Goal: Communication & Community: Share content

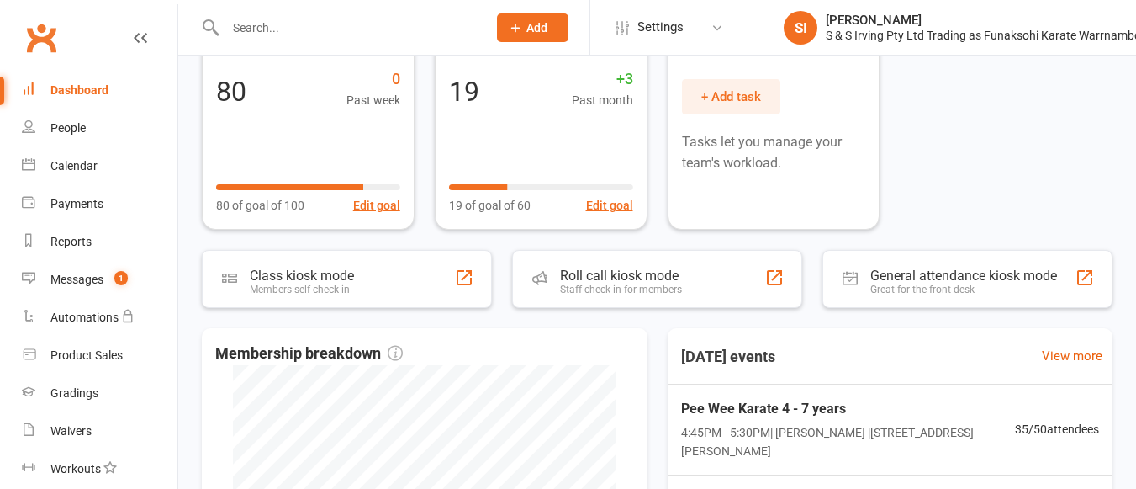
scroll to position [195, 0]
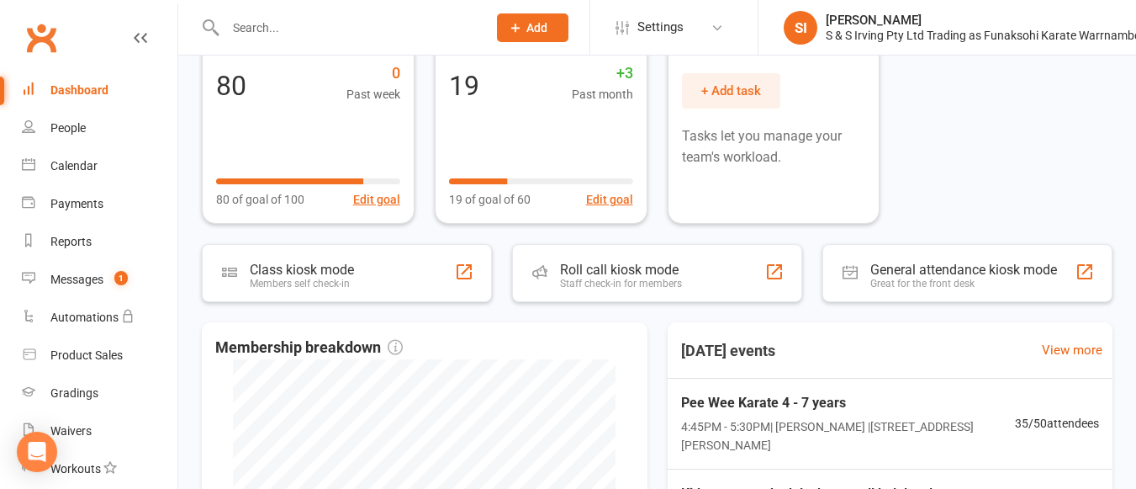
click at [898, 230] on div "Includes all open tasks in Clubworx, that are currently assigned to you. Access…" at bounding box center [657, 357] width 958 height 876
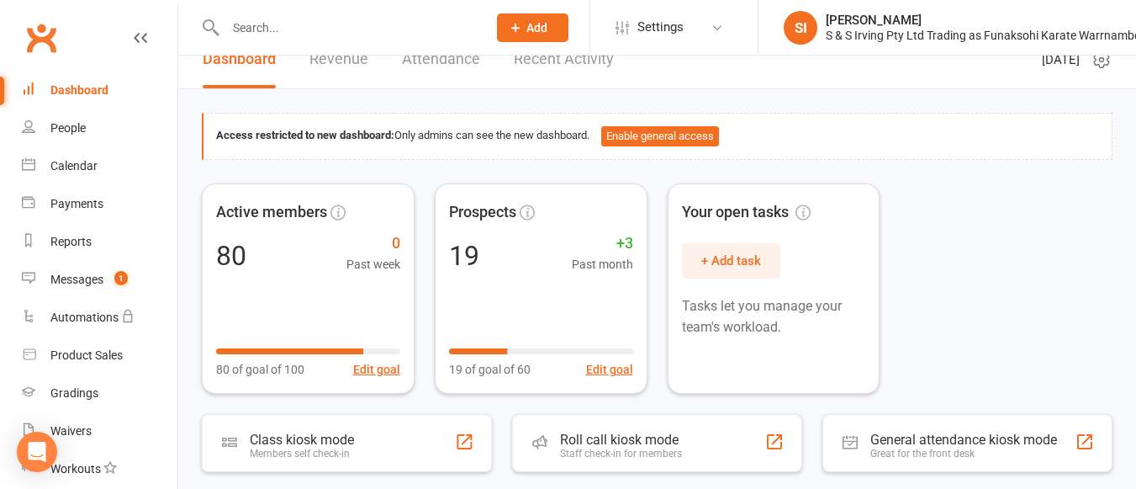
scroll to position [24, 0]
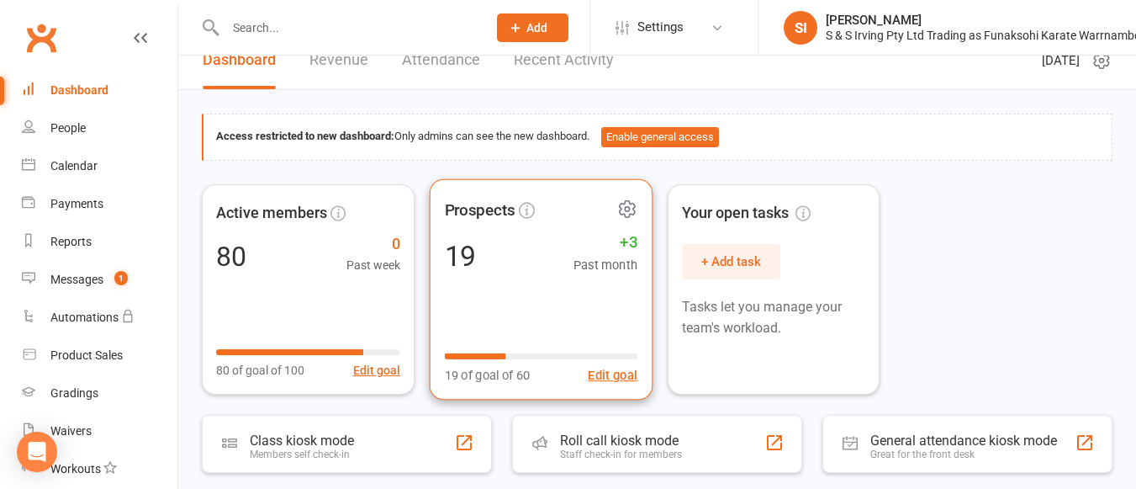
click at [599, 270] on span "Past month" at bounding box center [605, 264] width 65 height 20
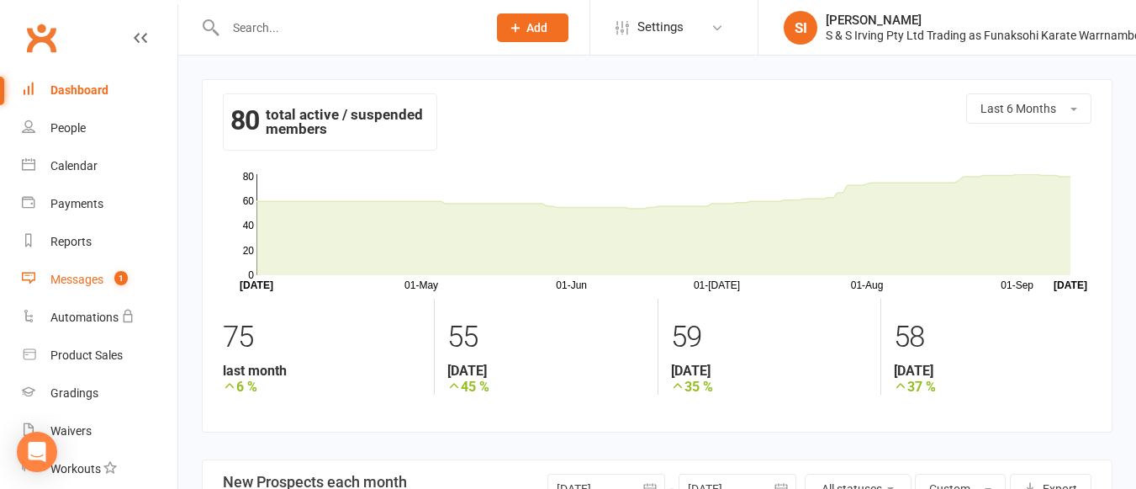
click at [92, 280] on div "Messages" at bounding box center [76, 279] width 53 height 13
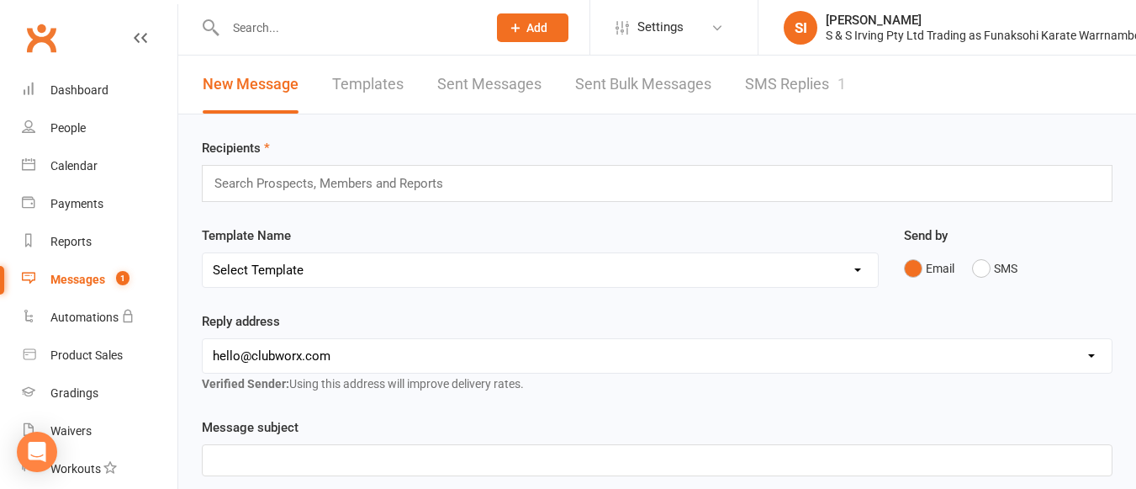
click at [792, 73] on link "SMS Replies 1" at bounding box center [795, 85] width 101 height 58
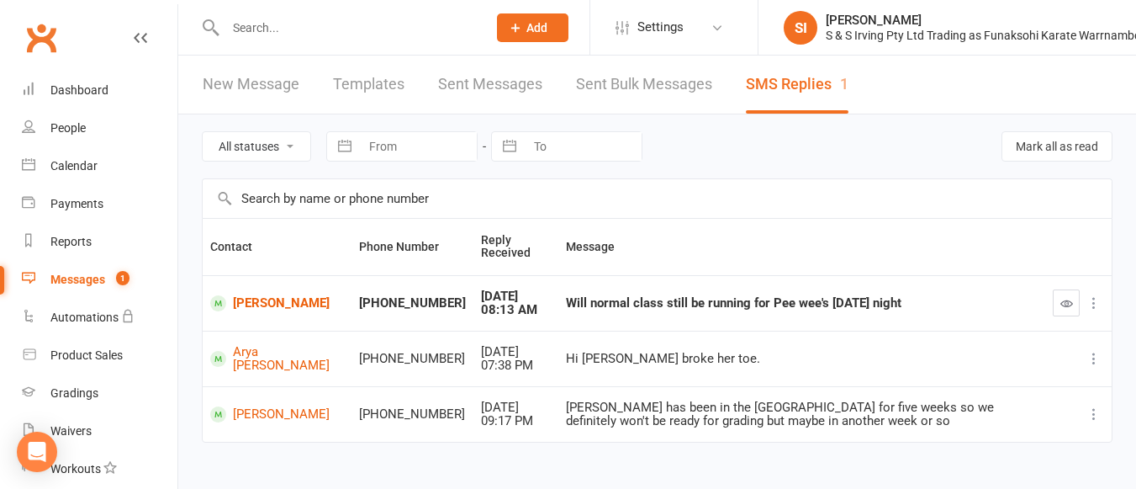
click at [1096, 308] on icon at bounding box center [1094, 302] width 17 height 17
click at [996, 341] on link "Delete" at bounding box center [1007, 336] width 167 height 34
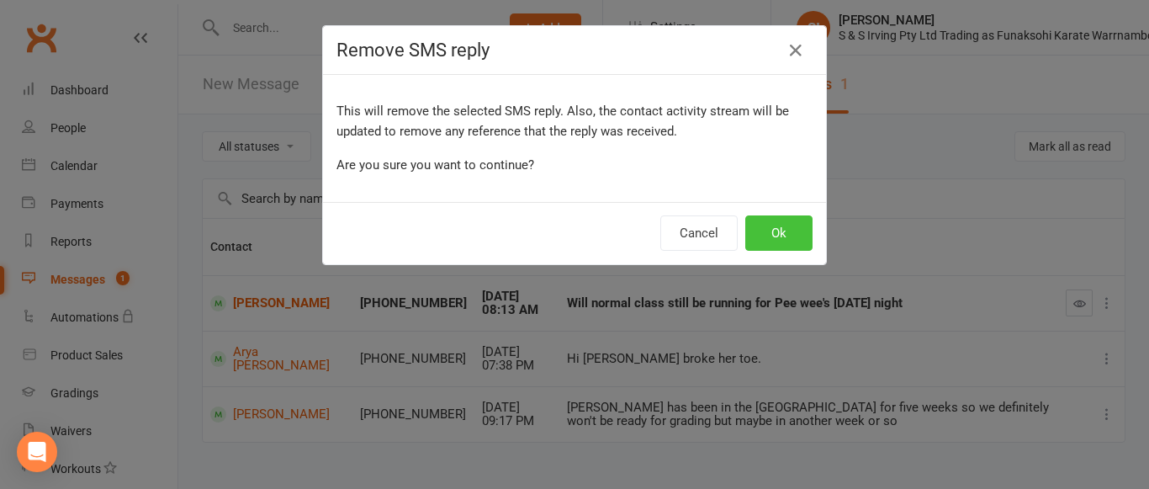
click at [781, 234] on button "Ok" at bounding box center [778, 232] width 67 height 35
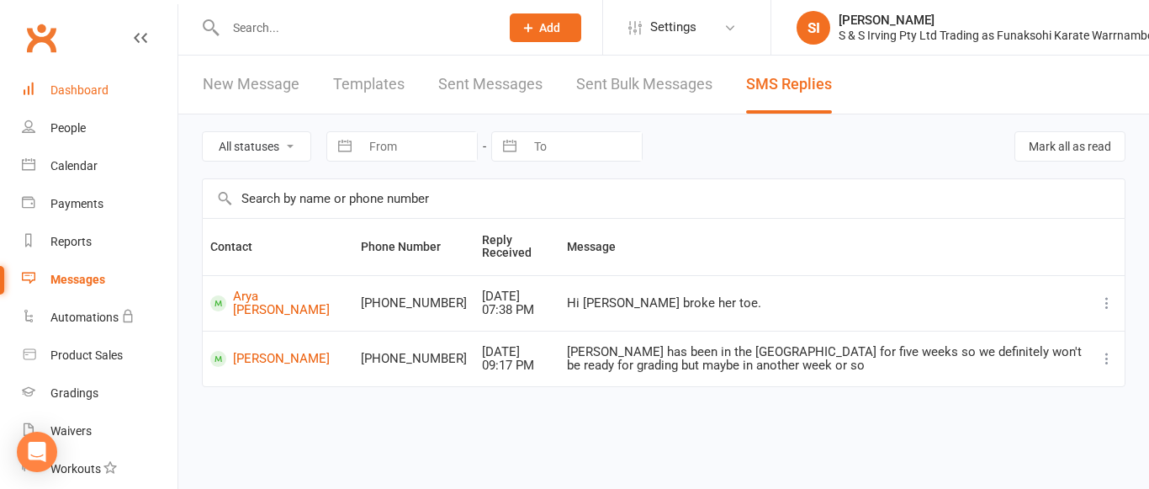
click at [81, 85] on div "Dashboard" at bounding box center [79, 89] width 58 height 13
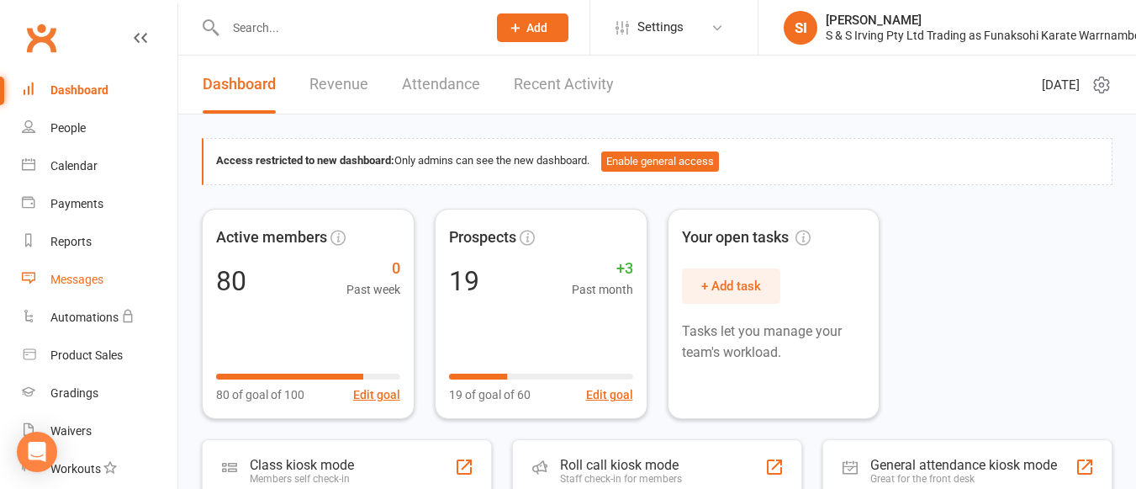
click at [82, 288] on link "Messages" at bounding box center [100, 280] width 156 height 38
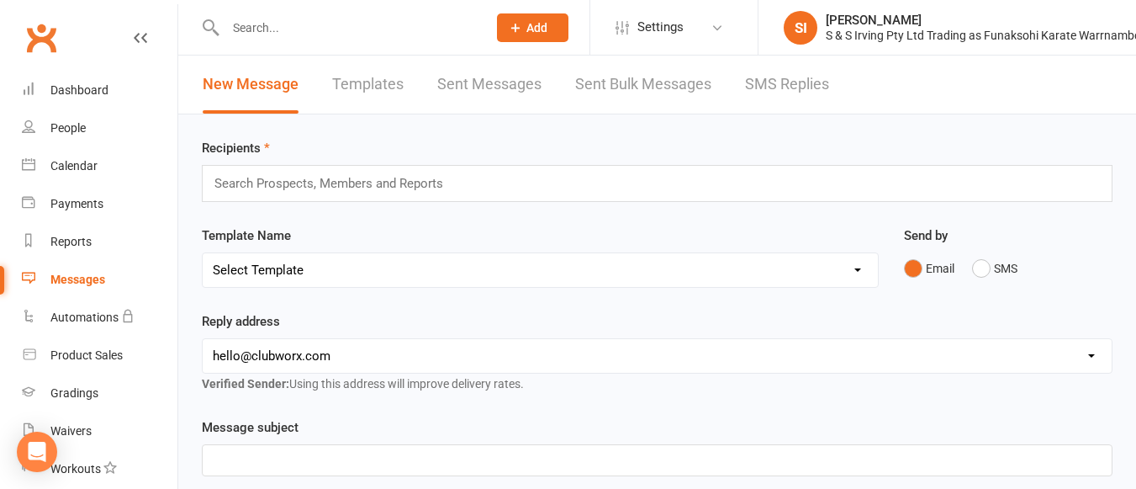
click at [412, 184] on input "text" at bounding box center [336, 183] width 246 height 22
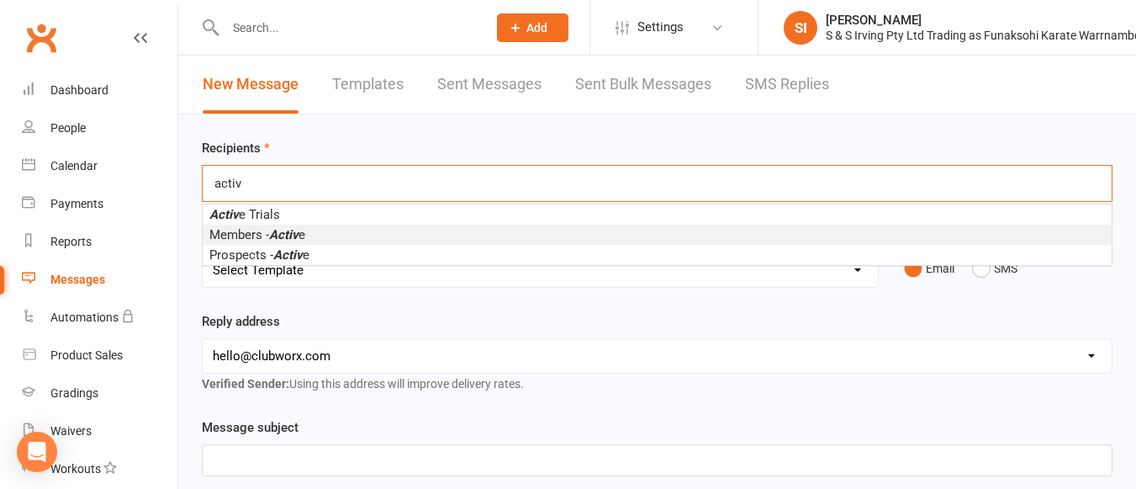
type input "activ"
click at [322, 236] on li "Members - Activ e" at bounding box center [657, 235] width 909 height 20
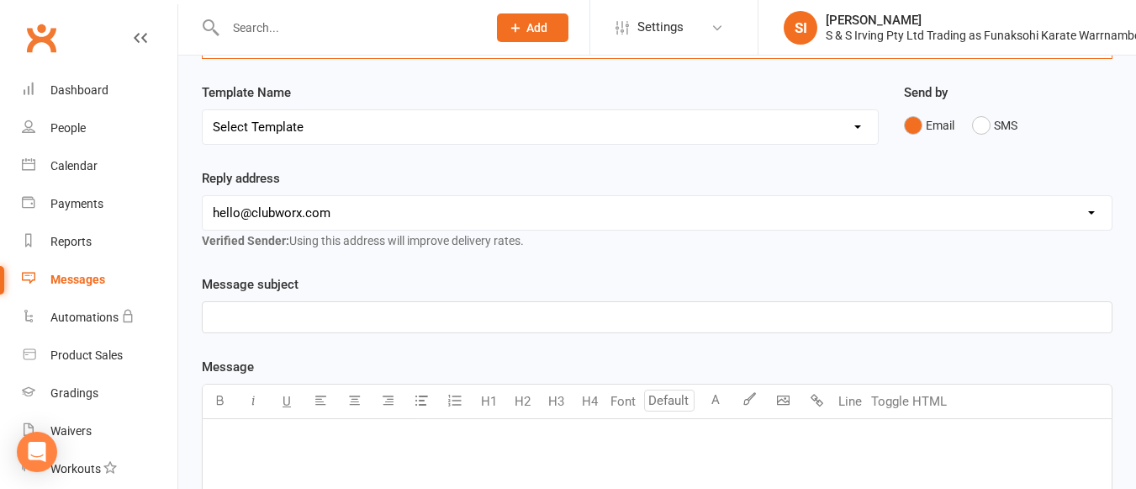
scroll to position [180, 0]
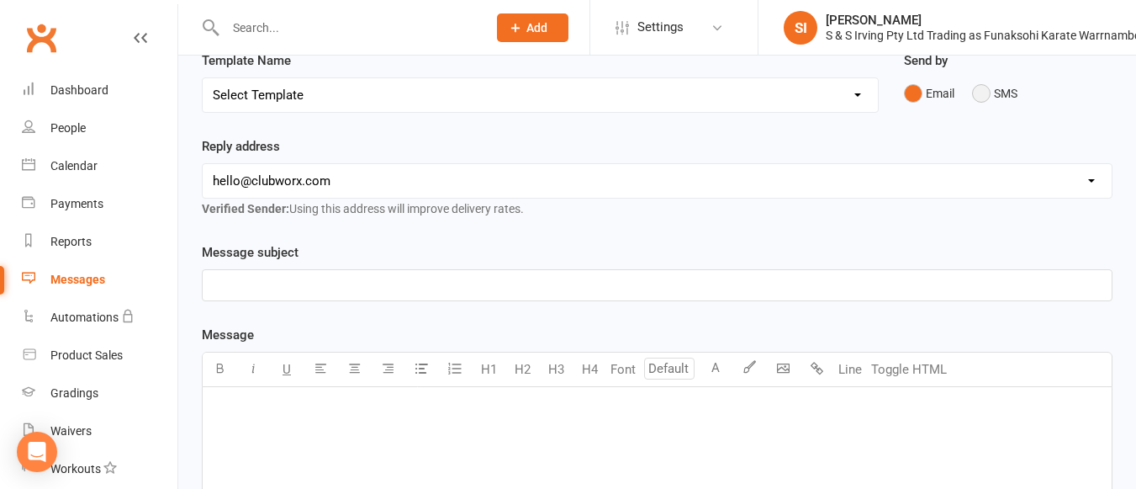
click at [989, 93] on button "SMS" at bounding box center [994, 93] width 45 height 32
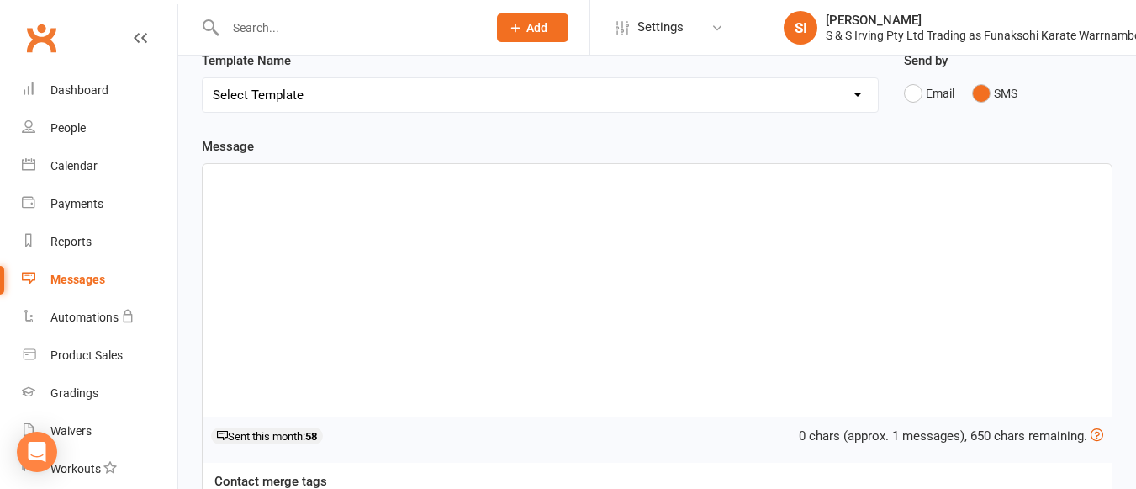
click at [529, 246] on div "﻿" at bounding box center [657, 290] width 909 height 252
click at [278, 177] on span "No 6:30pm class tonight." at bounding box center [283, 179] width 141 height 15
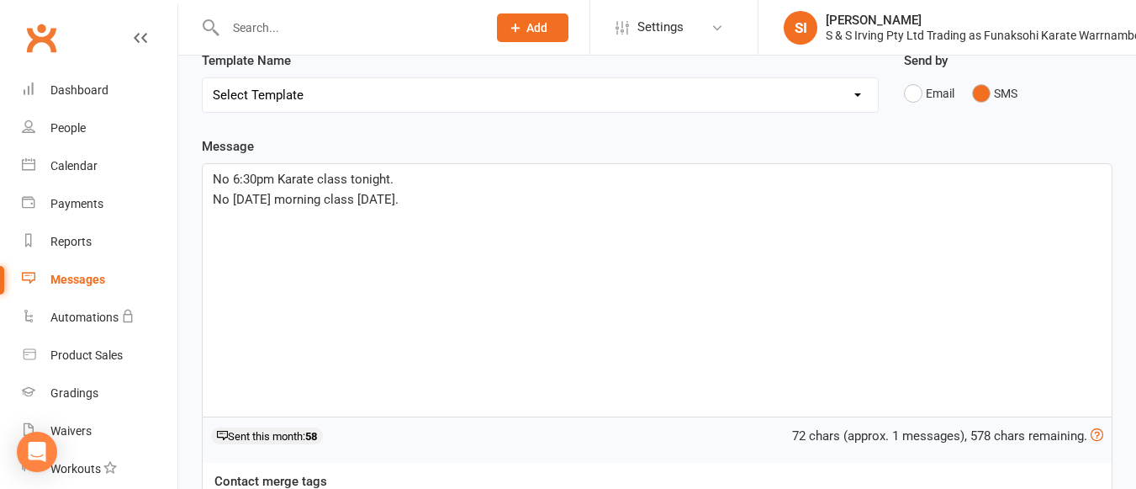
click at [429, 198] on p "No [DATE] morning class [DATE]." at bounding box center [657, 199] width 889 height 20
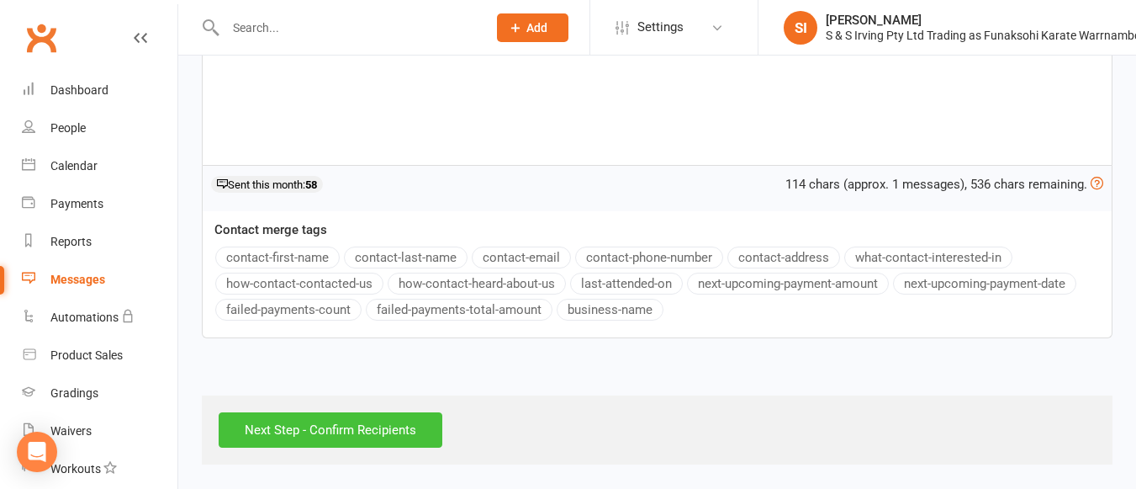
click at [331, 421] on input "Next Step - Confirm Recipients" at bounding box center [331, 429] width 224 height 35
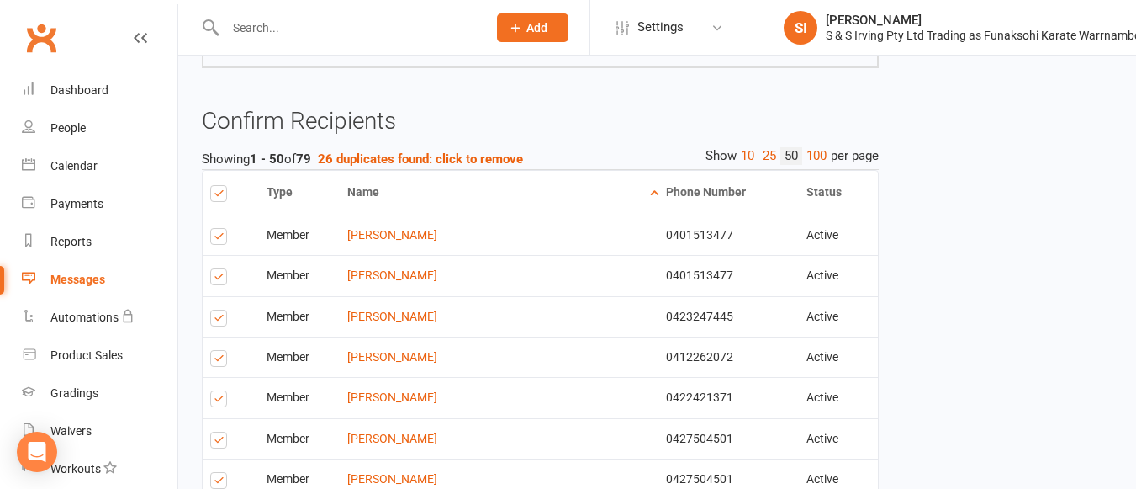
scroll to position [273, 0]
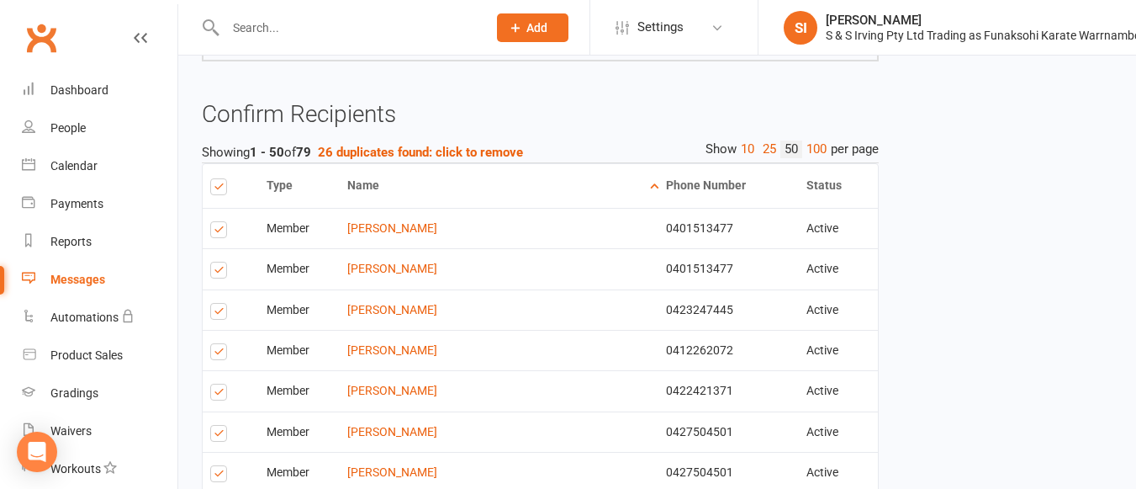
click at [216, 232] on label at bounding box center [221, 232] width 23 height 0
click at [216, 222] on input "checkbox" at bounding box center [215, 222] width 11 height 0
click at [220, 273] on label at bounding box center [221, 273] width 23 height 0
click at [220, 262] on input "checkbox" at bounding box center [215, 262] width 11 height 0
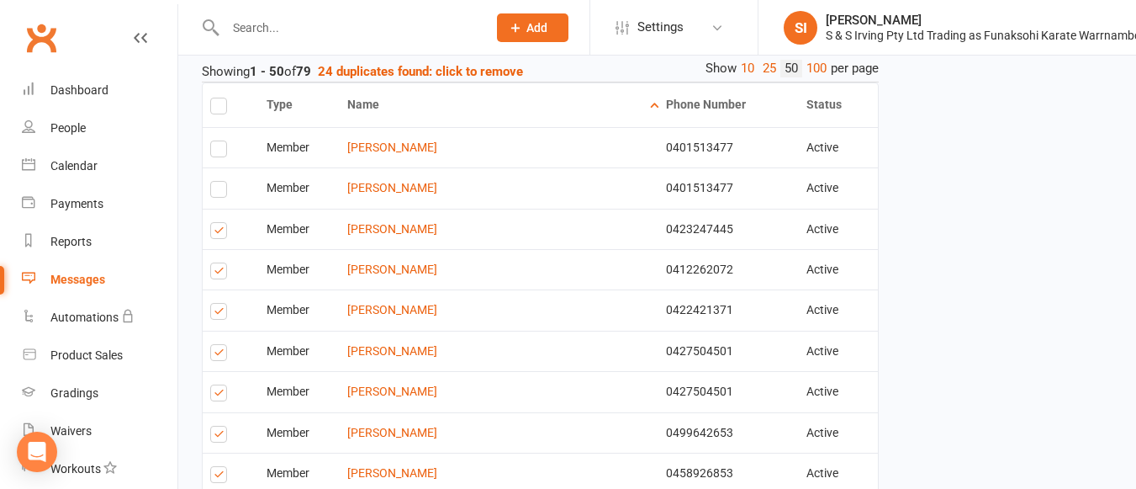
scroll to position [360, 0]
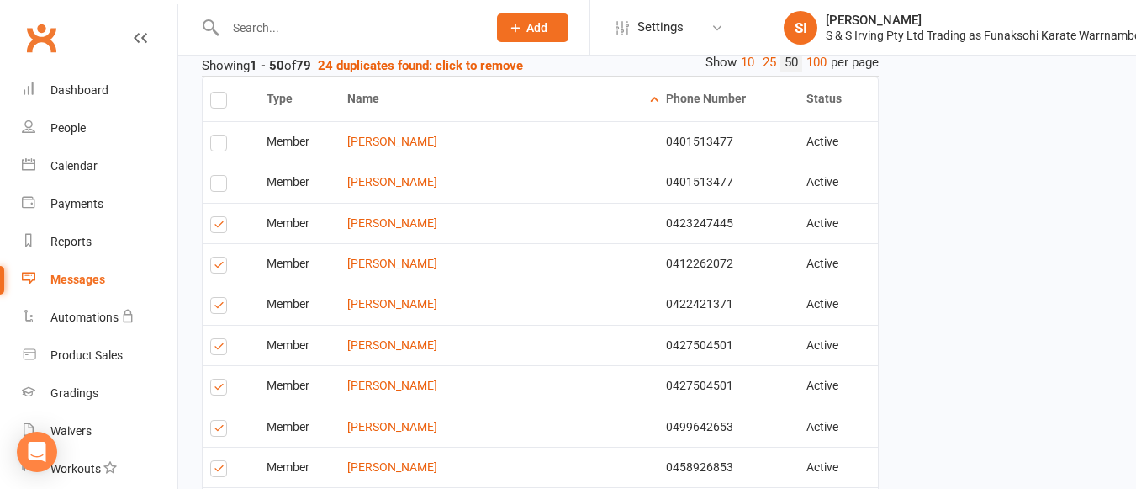
click at [213, 308] on label at bounding box center [221, 308] width 23 height 0
click at [213, 298] on input "checkbox" at bounding box center [215, 298] width 11 height 0
click at [220, 389] on label at bounding box center [221, 389] width 23 height 0
click at [220, 379] on input "checkbox" at bounding box center [215, 379] width 11 height 0
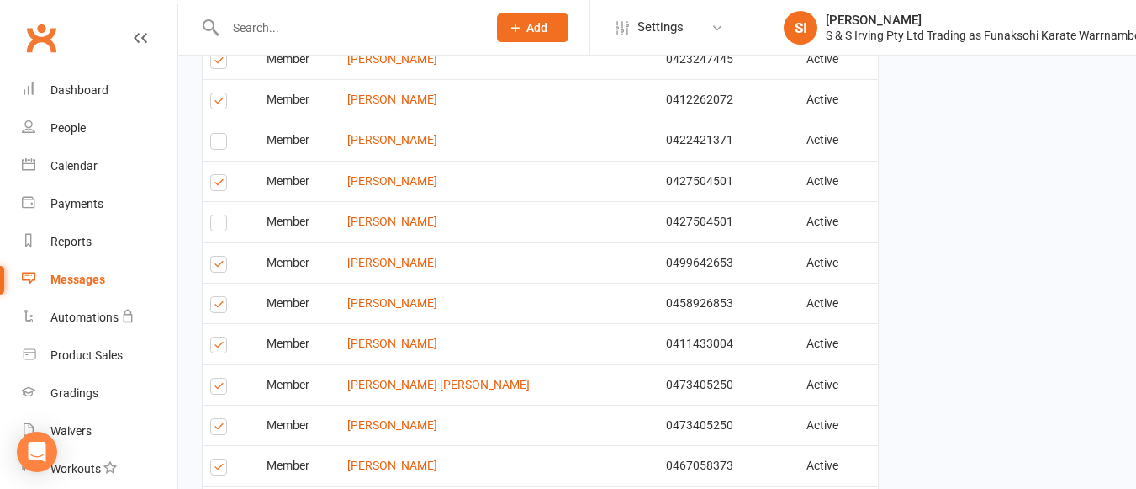
scroll to position [525, 0]
click at [219, 347] on label at bounding box center [221, 347] width 23 height 0
click at [219, 336] on input "checkbox" at bounding box center [215, 336] width 11 height 0
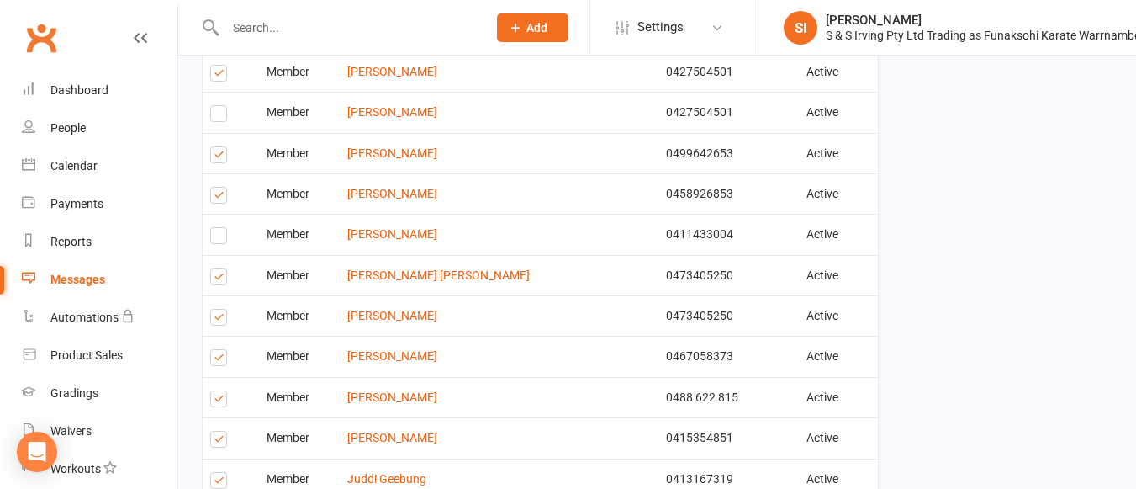
scroll to position [635, 0]
click at [214, 278] on label at bounding box center [221, 278] width 23 height 0
click at [214, 267] on input "checkbox" at bounding box center [215, 267] width 11 height 0
click at [216, 318] on label at bounding box center [221, 318] width 23 height 0
click at [216, 308] on input "checkbox" at bounding box center [215, 308] width 11 height 0
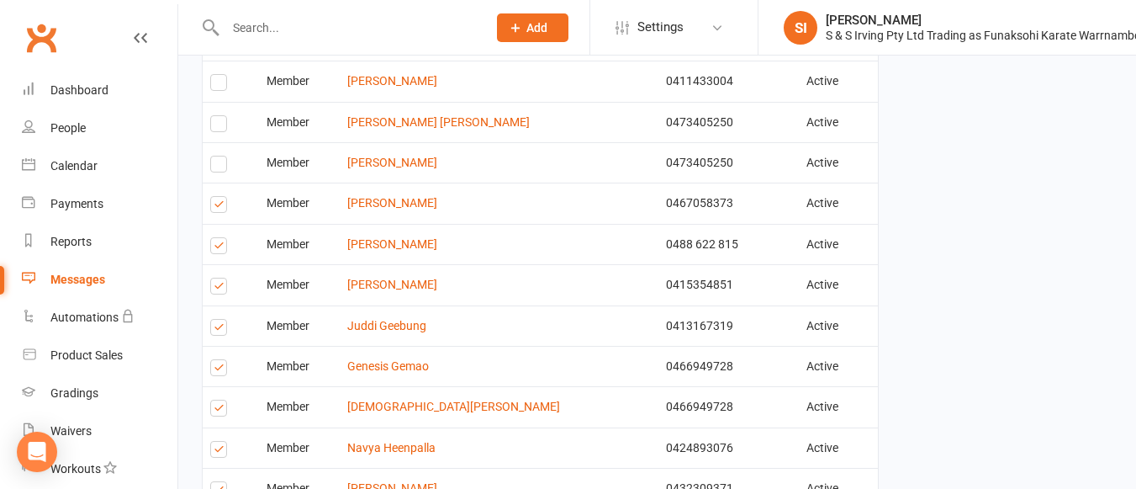
scroll to position [788, 0]
click at [217, 287] on label at bounding box center [221, 287] width 23 height 0
click at [217, 277] on input "checkbox" at bounding box center [215, 277] width 11 height 0
click at [219, 328] on label at bounding box center [221, 328] width 23 height 0
click at [219, 318] on input "checkbox" at bounding box center [215, 318] width 11 height 0
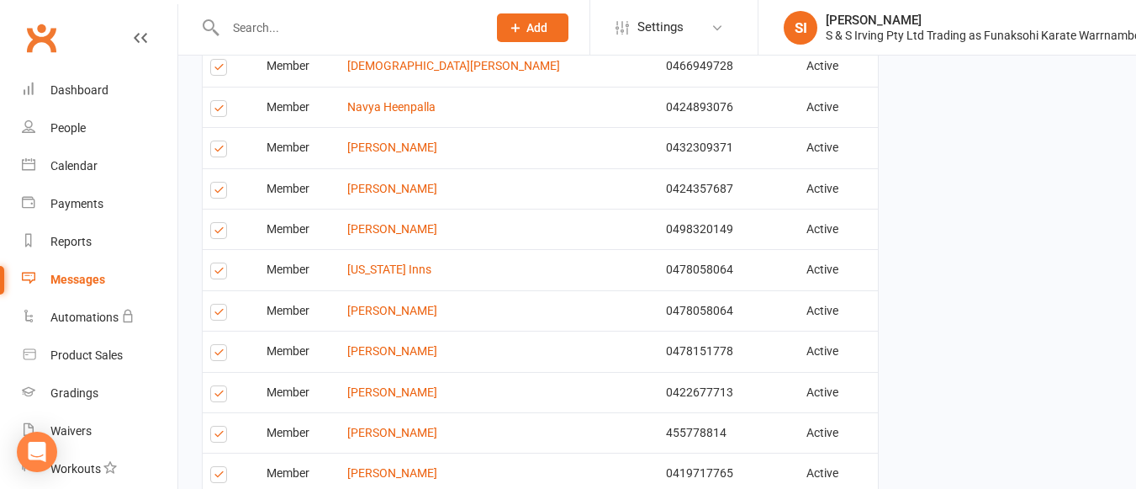
scroll to position [1128, 0]
click at [223, 192] on label at bounding box center [221, 192] width 23 height 0
click at [221, 182] on input "checkbox" at bounding box center [215, 182] width 11 height 0
click at [215, 232] on label at bounding box center [221, 232] width 23 height 0
click at [215, 222] on input "checkbox" at bounding box center [215, 222] width 11 height 0
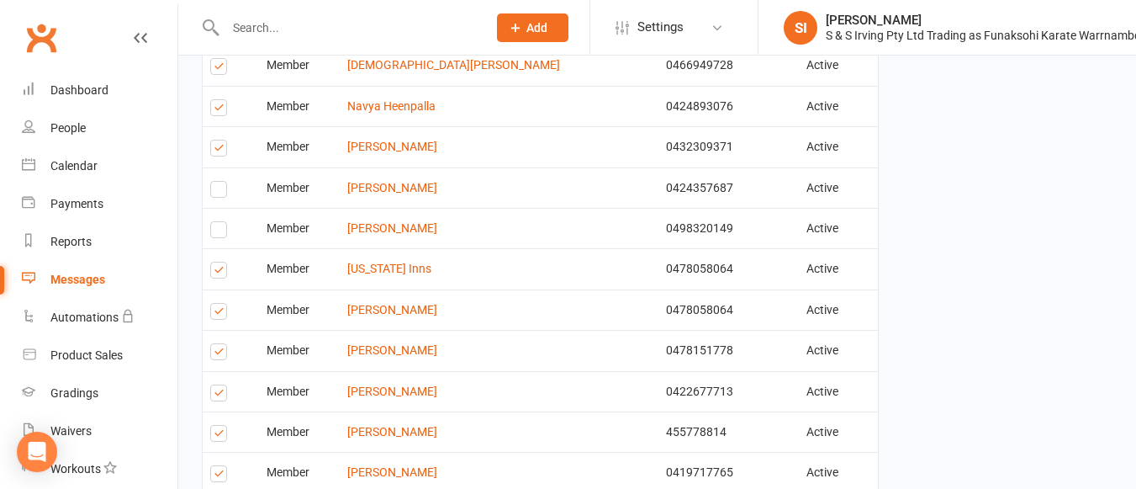
click at [221, 273] on label at bounding box center [221, 273] width 23 height 0
click at [221, 262] on input "checkbox" at bounding box center [215, 262] width 11 height 0
click at [224, 314] on label at bounding box center [221, 314] width 23 height 0
click at [221, 304] on input "checkbox" at bounding box center [215, 304] width 11 height 0
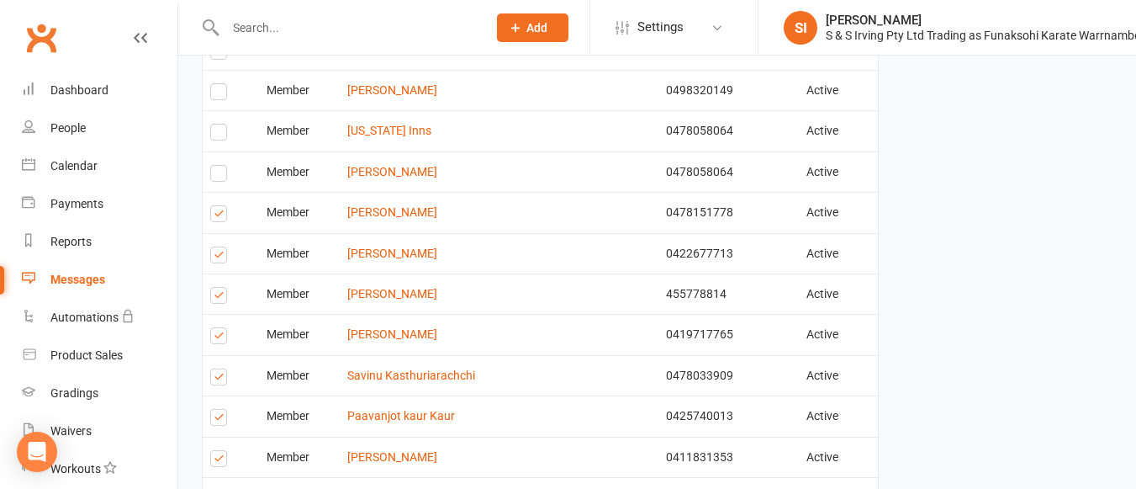
scroll to position [1272, 0]
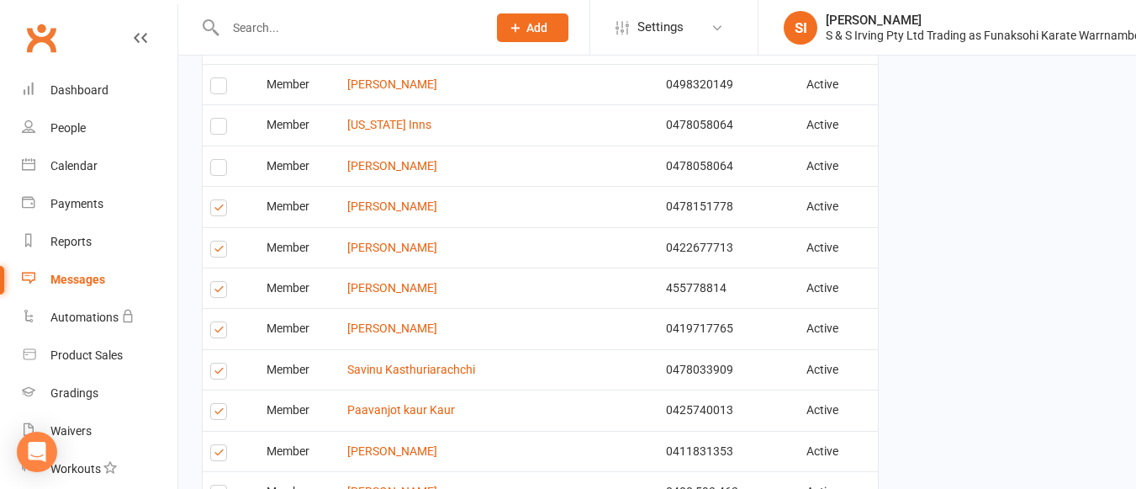
click at [223, 210] on label at bounding box center [221, 210] width 23 height 0
click at [221, 200] on input "checkbox" at bounding box center [215, 200] width 11 height 0
click at [219, 292] on label at bounding box center [221, 292] width 23 height 0
click at [219, 282] on input "checkbox" at bounding box center [215, 282] width 11 height 0
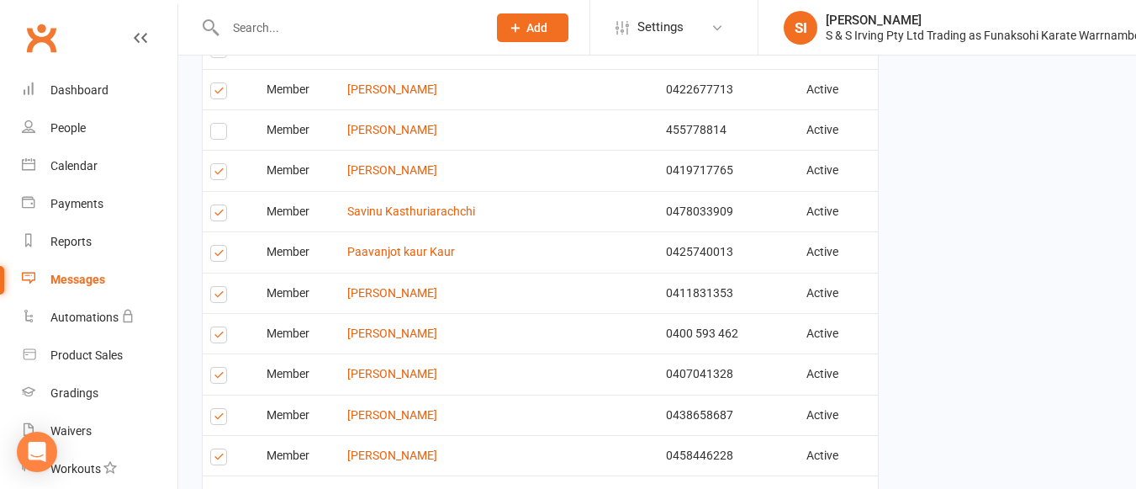
scroll to position [1433, 0]
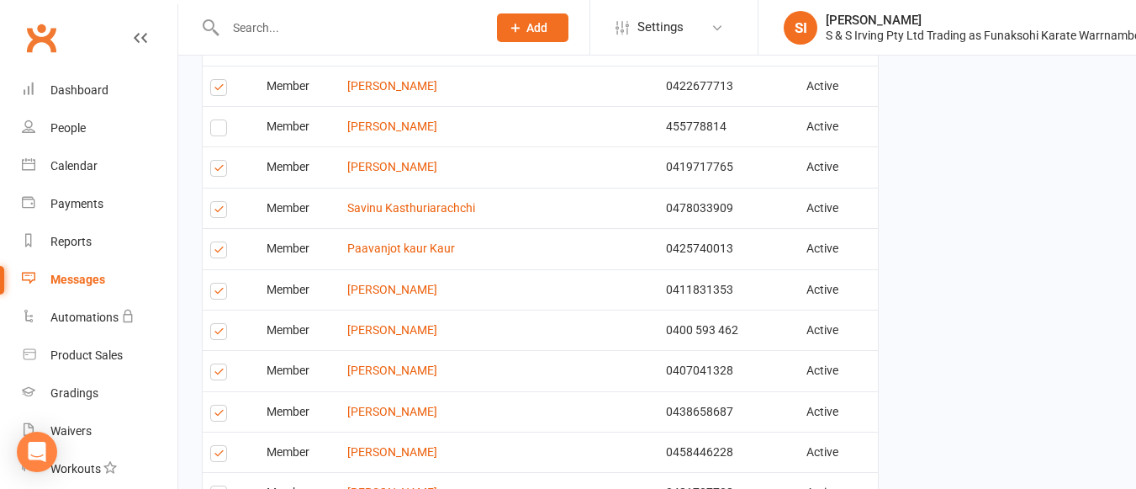
click at [215, 171] on label at bounding box center [221, 171] width 23 height 0
click at [215, 161] on input "checkbox" at bounding box center [215, 161] width 11 height 0
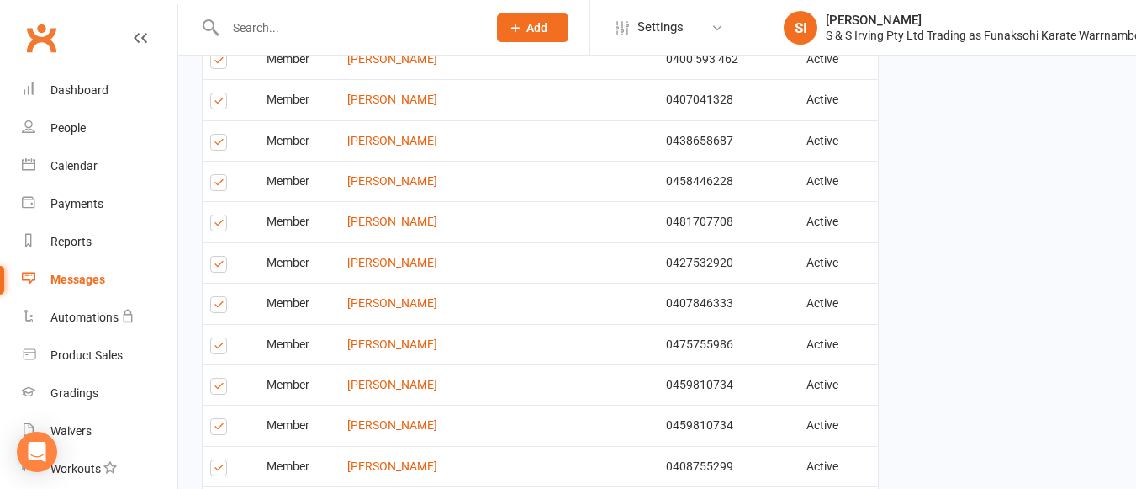
scroll to position [1705, 0]
click at [221, 225] on label at bounding box center [221, 225] width 23 height 0
click at [221, 214] on input "checkbox" at bounding box center [215, 214] width 11 height 0
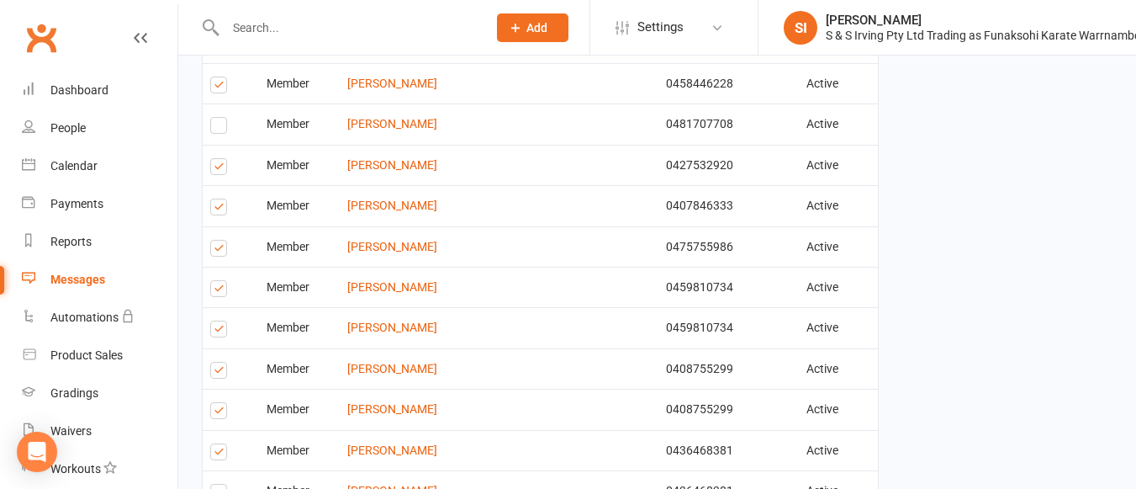
scroll to position [1803, 0]
click at [230, 225] on td "Select this" at bounding box center [231, 245] width 56 height 40
click at [222, 209] on label at bounding box center [221, 209] width 23 height 0
click at [221, 199] on input "checkbox" at bounding box center [215, 199] width 11 height 0
click at [215, 290] on label at bounding box center [221, 290] width 23 height 0
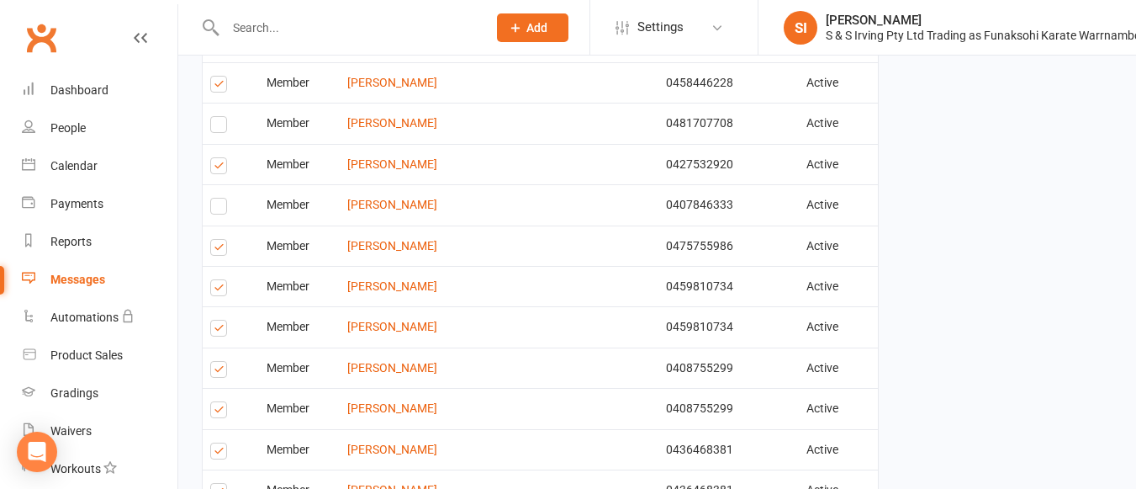
click at [215, 280] on input "checkbox" at bounding box center [215, 280] width 11 height 0
click at [219, 331] on label at bounding box center [221, 331] width 23 height 0
click at [219, 320] on input "checkbox" at bounding box center [215, 320] width 11 height 0
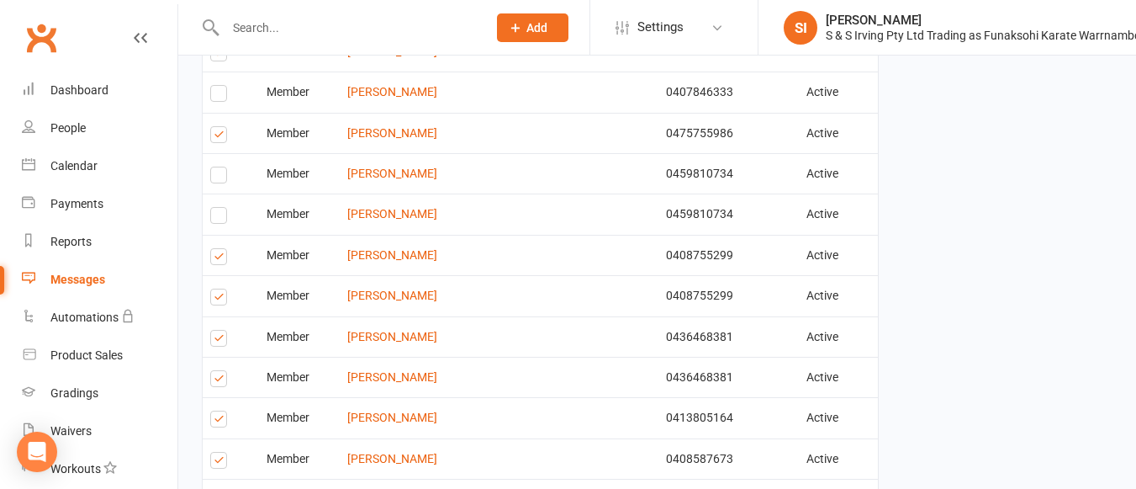
scroll to position [1916, 0]
click at [216, 299] on label at bounding box center [221, 299] width 23 height 0
click at [216, 289] on input "checkbox" at bounding box center [215, 289] width 11 height 0
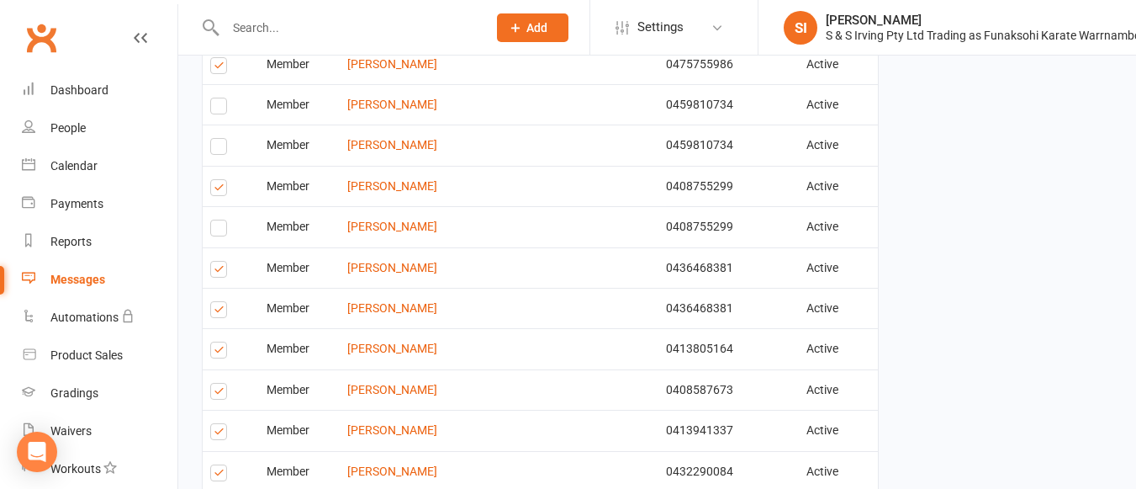
scroll to position [2031, 0]
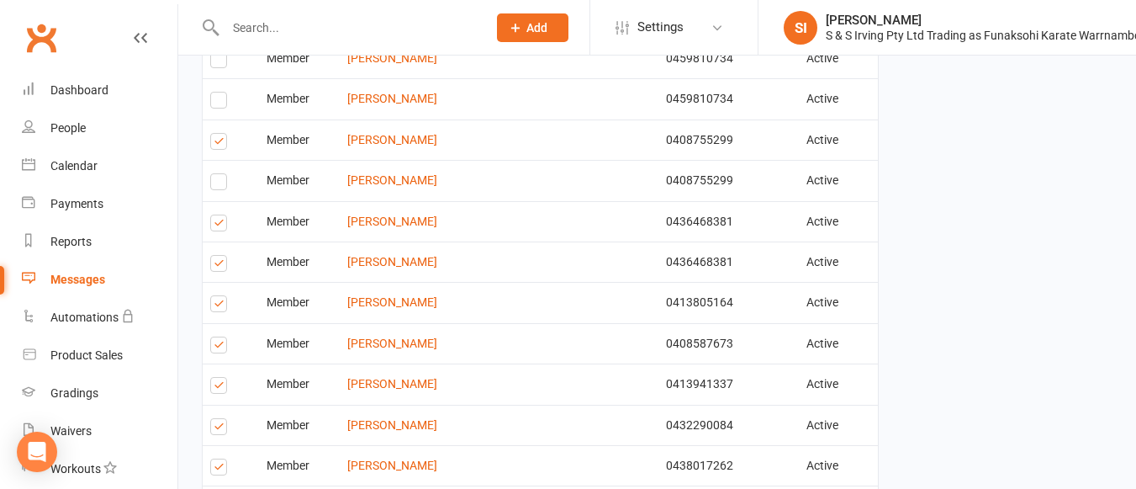
click at [216, 266] on label at bounding box center [221, 266] width 23 height 0
click at [216, 256] on input "checkbox" at bounding box center [215, 256] width 11 height 0
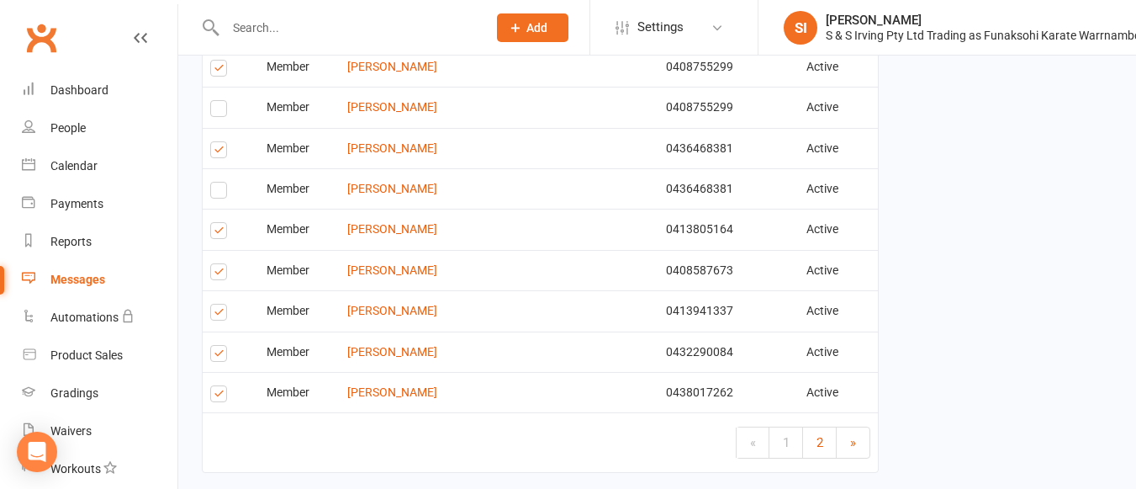
scroll to position [2105, 0]
click at [219, 355] on label at bounding box center [221, 355] width 23 height 0
click at [219, 345] on input "checkbox" at bounding box center [215, 345] width 11 height 0
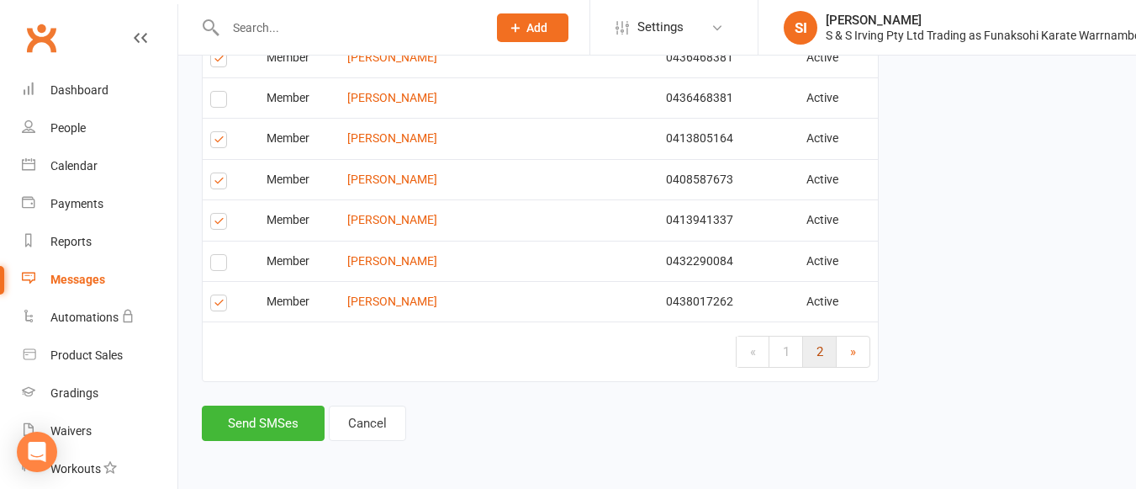
click at [820, 348] on span "2" at bounding box center [820, 351] width 7 height 15
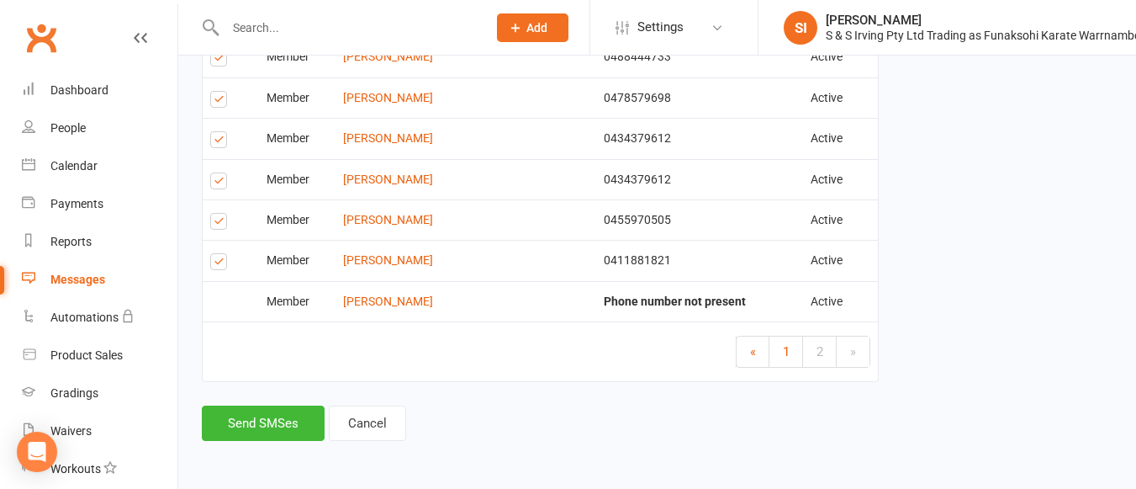
scroll to position [1300, 0]
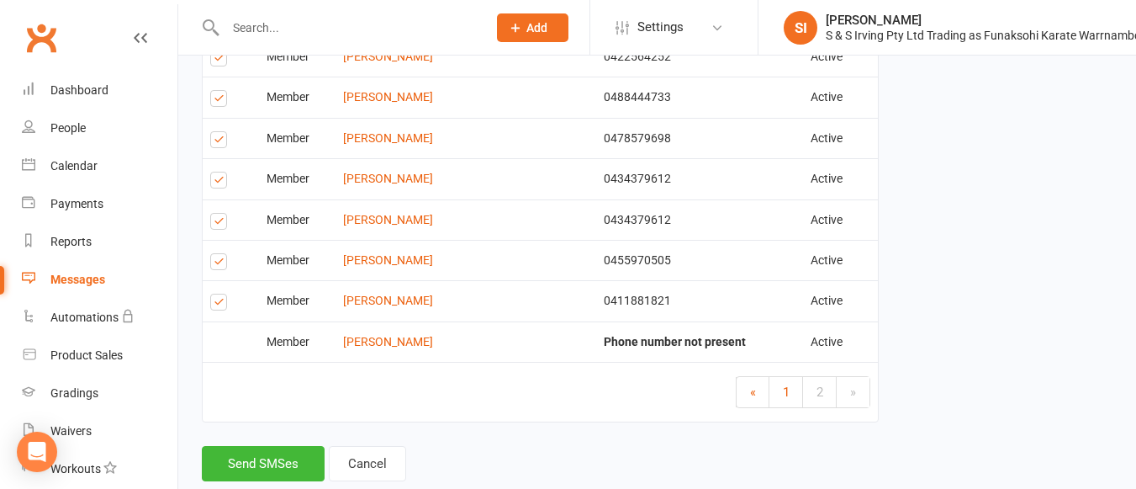
click at [216, 224] on label at bounding box center [221, 224] width 23 height 0
click at [216, 214] on input "checkbox" at bounding box center [215, 214] width 11 height 0
click at [218, 183] on label at bounding box center [221, 183] width 23 height 0
click at [218, 172] on input "checkbox" at bounding box center [215, 172] width 11 height 0
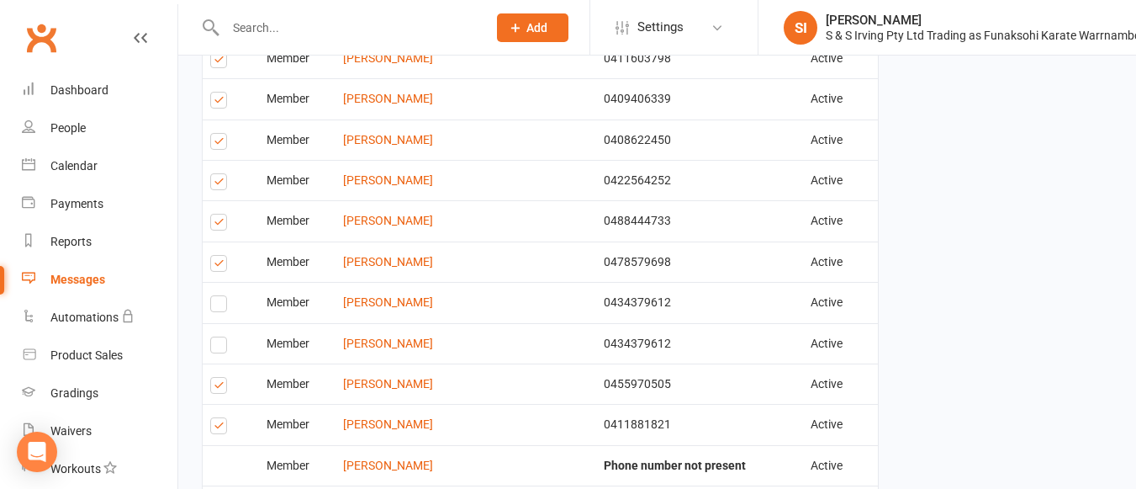
scroll to position [1172, 0]
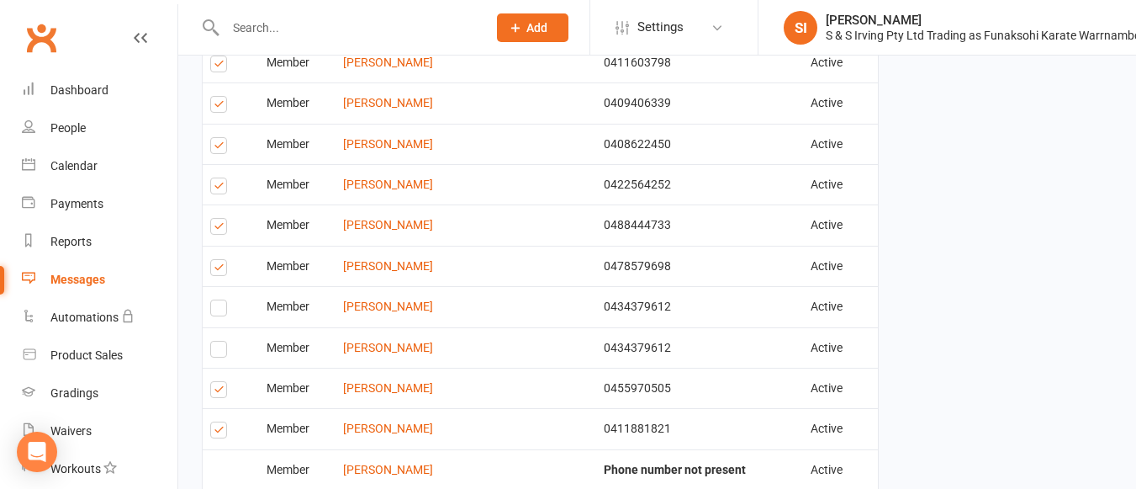
click at [221, 229] on label at bounding box center [221, 229] width 23 height 0
click at [221, 219] on input "checkbox" at bounding box center [215, 219] width 11 height 0
click at [219, 188] on label at bounding box center [221, 188] width 23 height 0
click at [219, 178] on input "checkbox" at bounding box center [215, 178] width 11 height 0
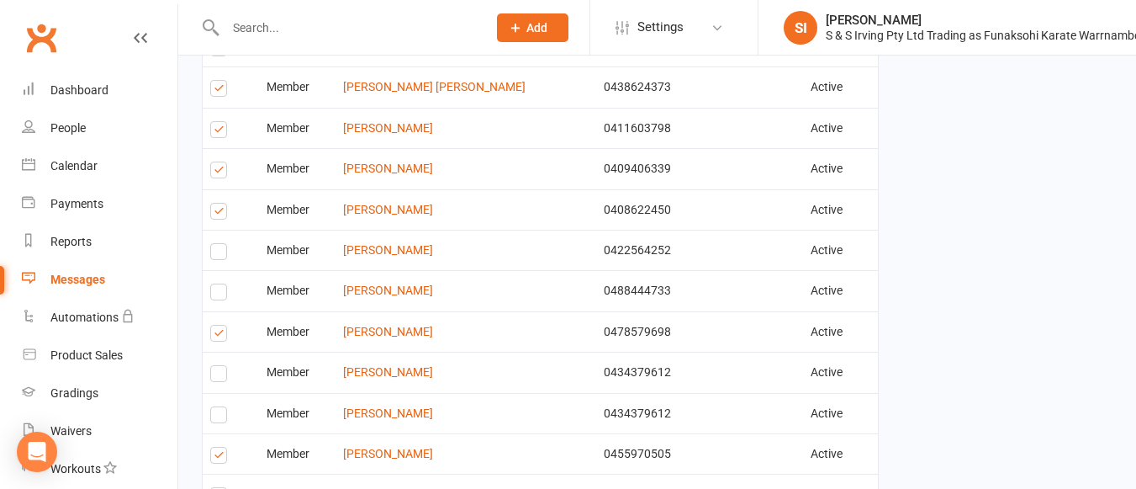
scroll to position [1105, 0]
click at [220, 214] on label at bounding box center [221, 214] width 23 height 0
click at [220, 204] on input "checkbox" at bounding box center [215, 204] width 11 height 0
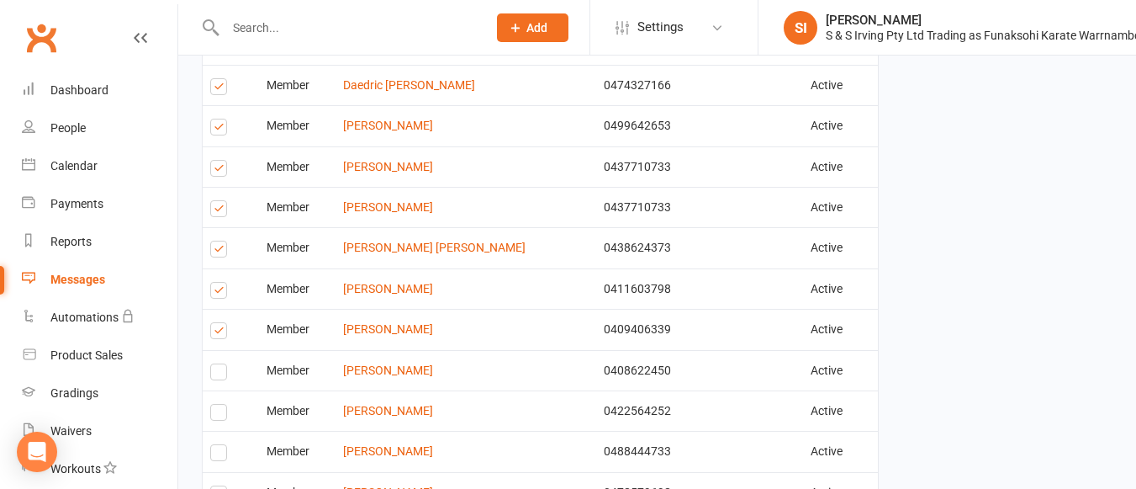
scroll to position [943, 0]
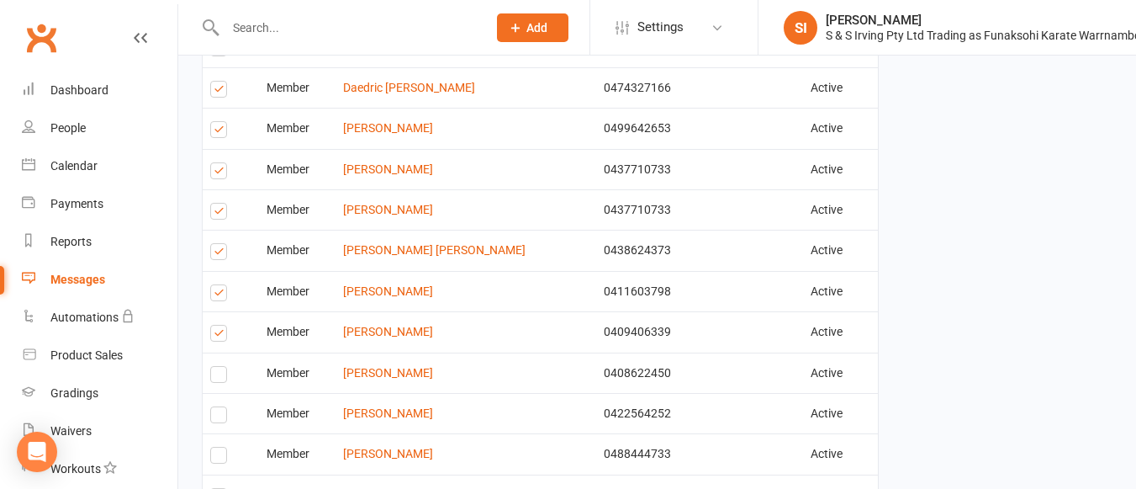
click at [220, 214] on label at bounding box center [221, 214] width 23 height 0
click at [220, 204] on input "checkbox" at bounding box center [215, 204] width 11 height 0
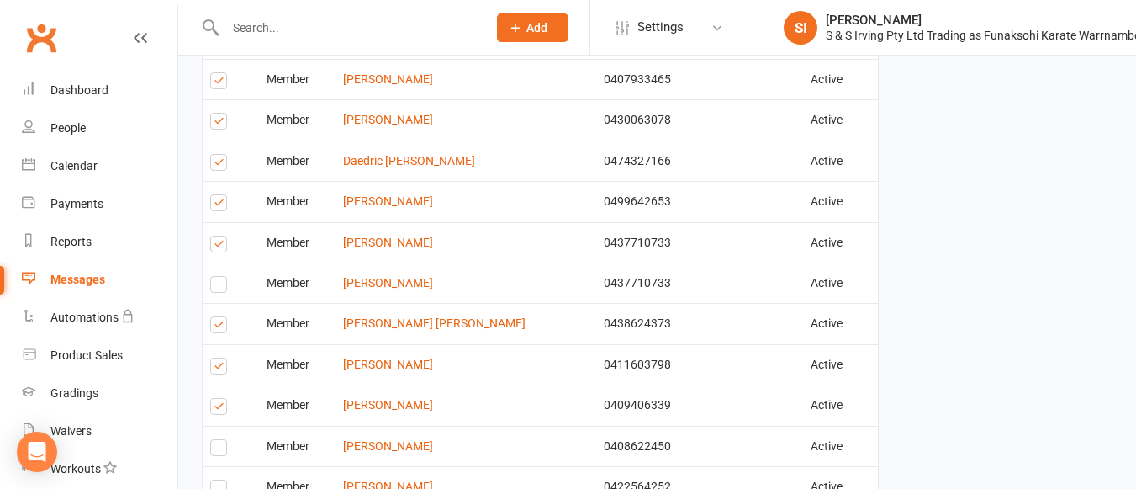
scroll to position [868, 0]
click at [215, 207] on label at bounding box center [221, 207] width 23 height 0
click at [215, 197] on input "checkbox" at bounding box center [215, 197] width 11 height 0
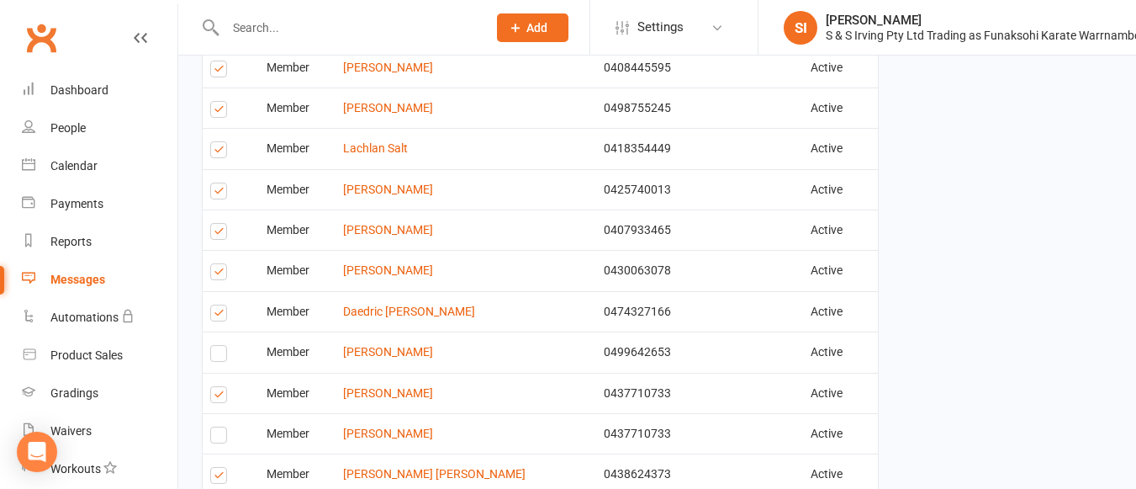
scroll to position [716, 0]
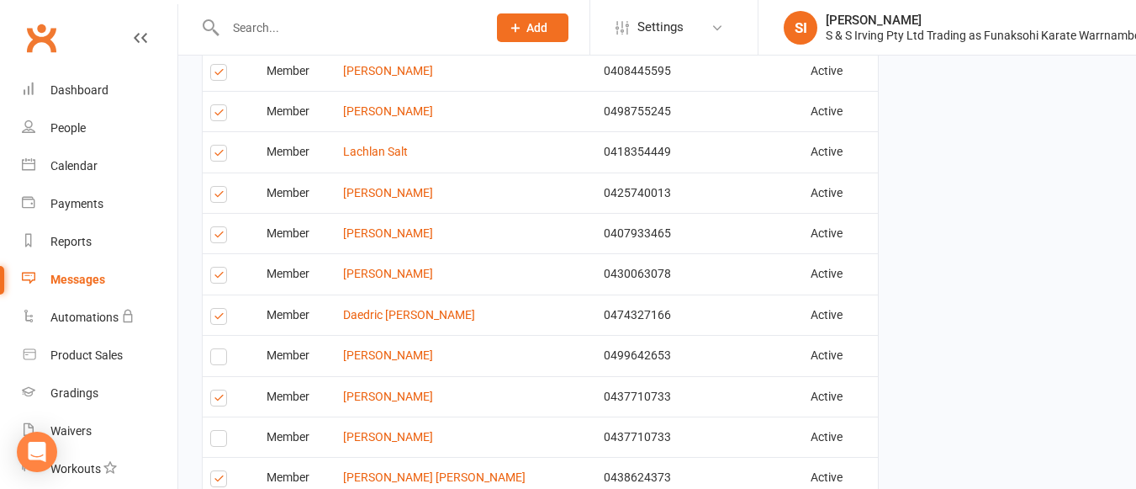
drag, startPoint x: 215, startPoint y: 202, endPoint x: 222, endPoint y: 233, distance: 31.8
click at [222, 233] on table "Type Name Email Phone Number Status Notification Status # Devices Select this M…" at bounding box center [540, 363] width 677 height 1285
click at [220, 237] on label at bounding box center [221, 237] width 23 height 0
click at [220, 227] on input "checkbox" at bounding box center [215, 227] width 11 height 0
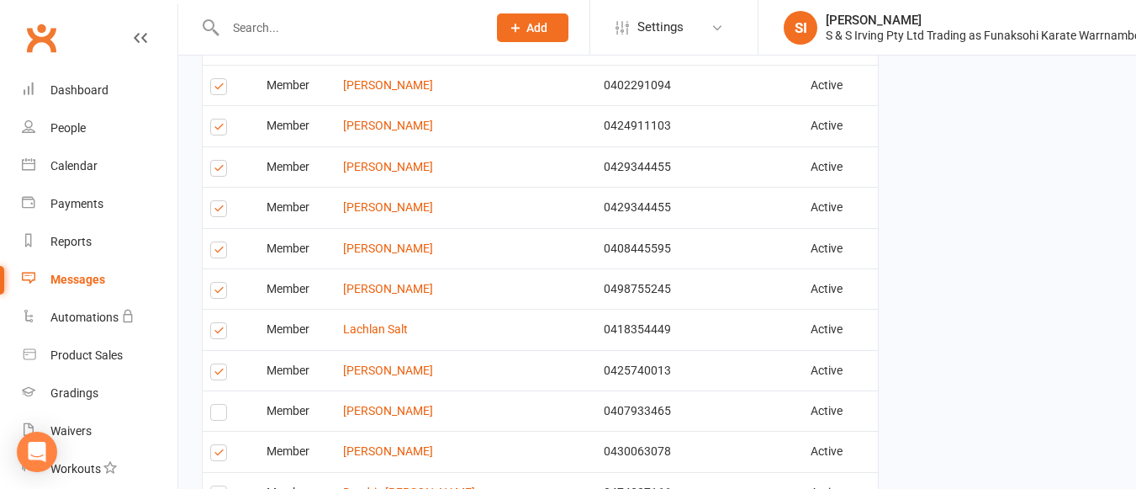
scroll to position [537, 0]
click at [219, 213] on label at bounding box center [221, 213] width 23 height 0
click at [219, 203] on input "checkbox" at bounding box center [215, 203] width 11 height 0
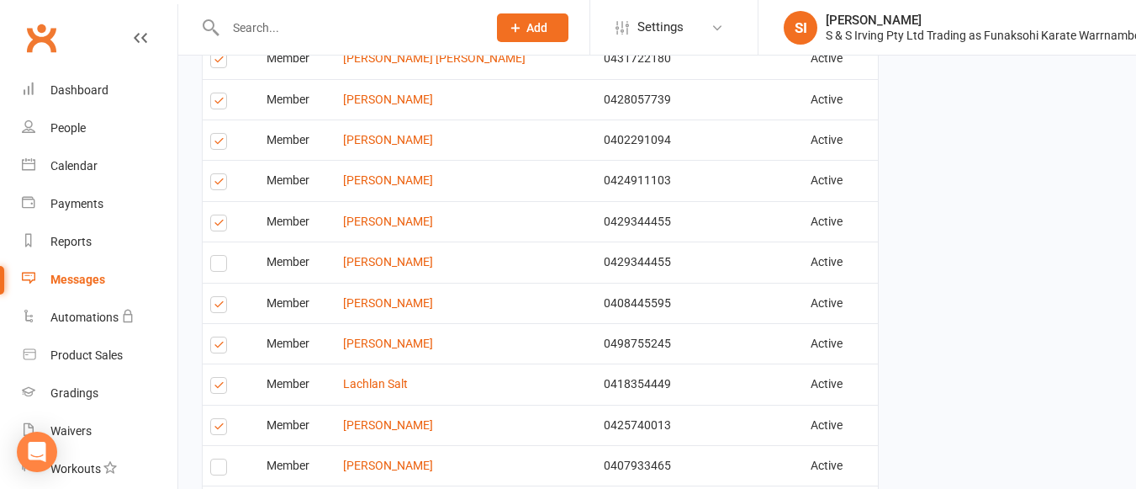
scroll to position [482, 0]
click at [217, 186] on label at bounding box center [221, 186] width 23 height 0
click at [217, 176] on input "checkbox" at bounding box center [215, 176] width 11 height 0
click at [221, 146] on label at bounding box center [221, 146] width 23 height 0
click at [221, 135] on input "checkbox" at bounding box center [215, 135] width 11 height 0
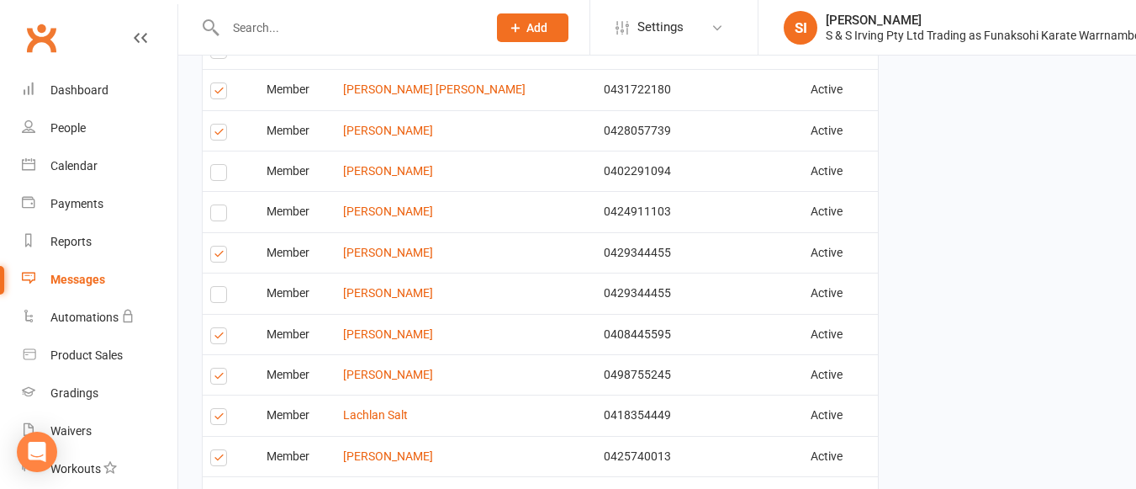
scroll to position [442, 0]
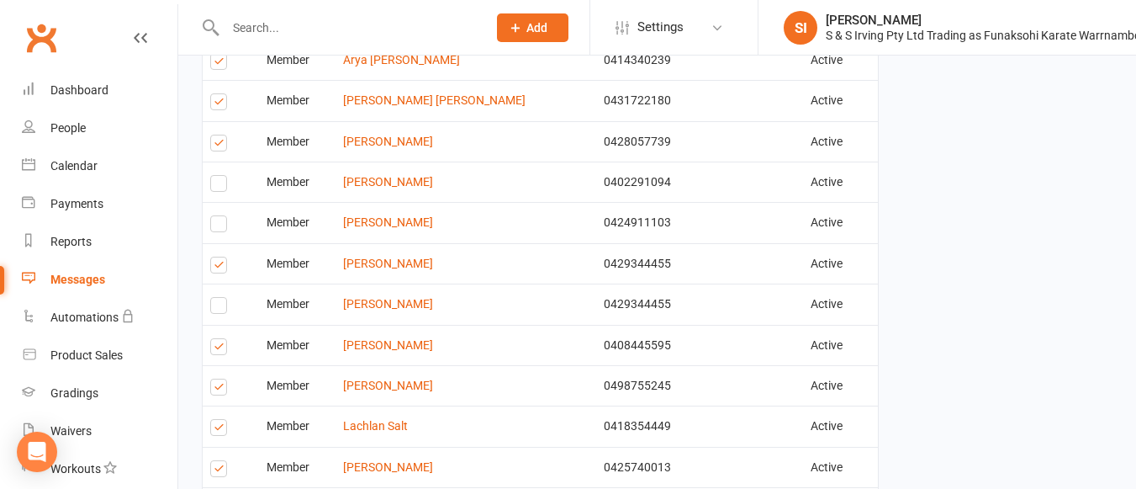
click at [221, 146] on label at bounding box center [221, 146] width 23 height 0
click at [221, 135] on input "checkbox" at bounding box center [215, 135] width 11 height 0
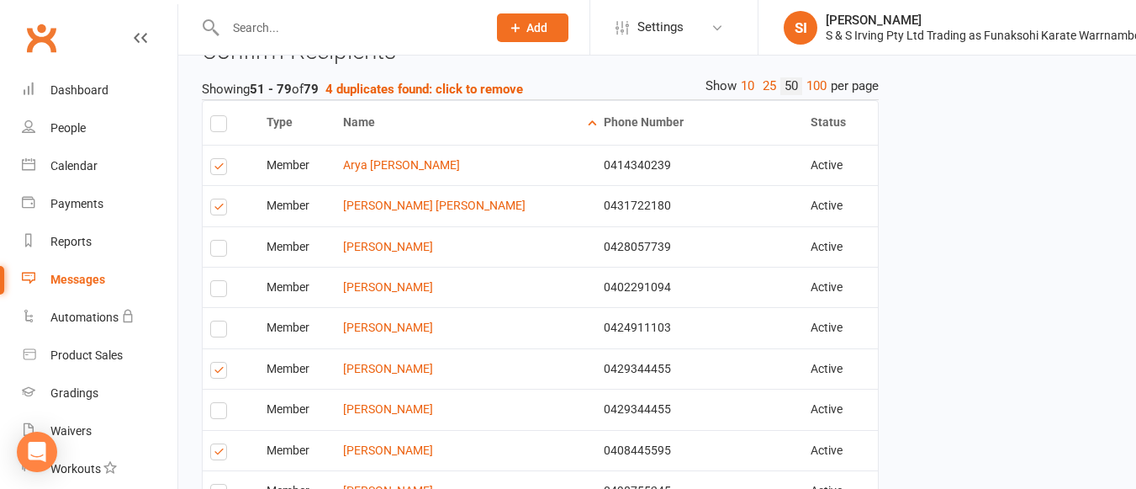
scroll to position [336, 0]
click at [211, 170] on label at bounding box center [221, 170] width 23 height 0
click at [211, 160] on input "checkbox" at bounding box center [215, 160] width 11 height 0
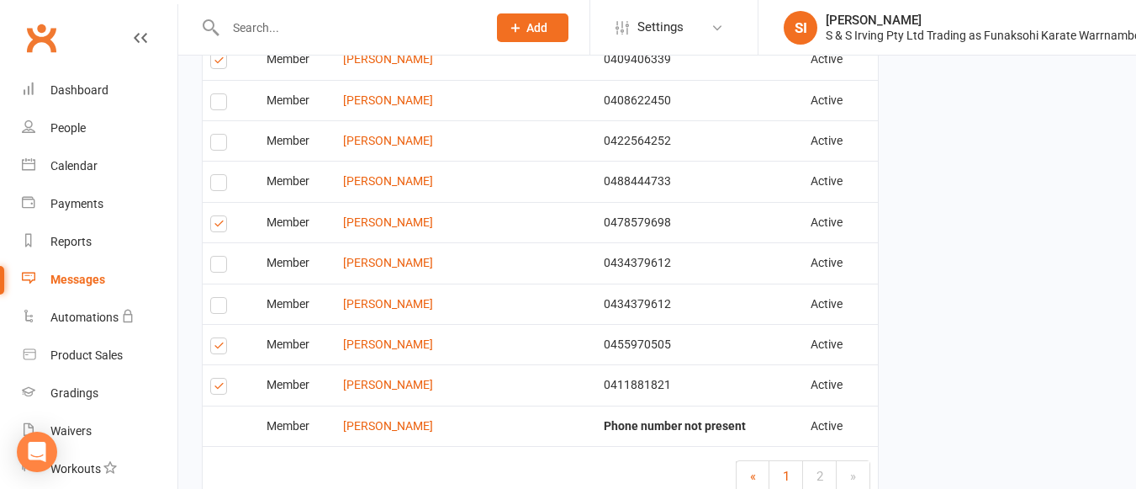
scroll to position [1340, 0]
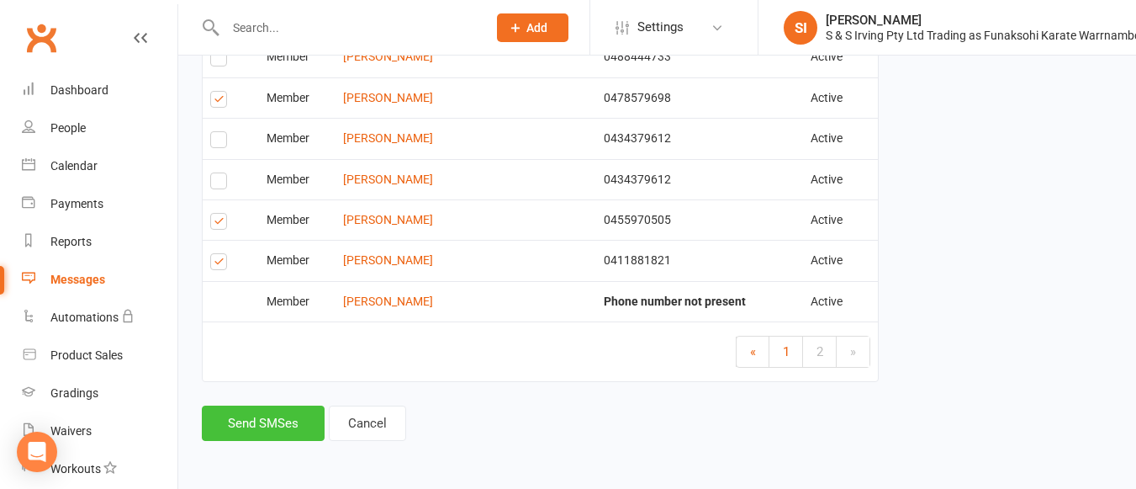
click at [289, 422] on button "Send SMSes" at bounding box center [263, 422] width 123 height 35
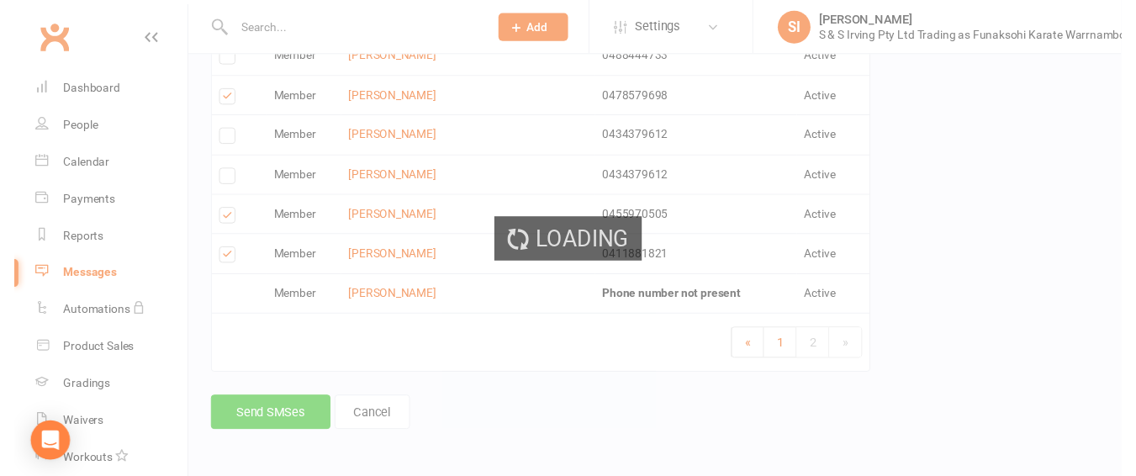
scroll to position [1315, 0]
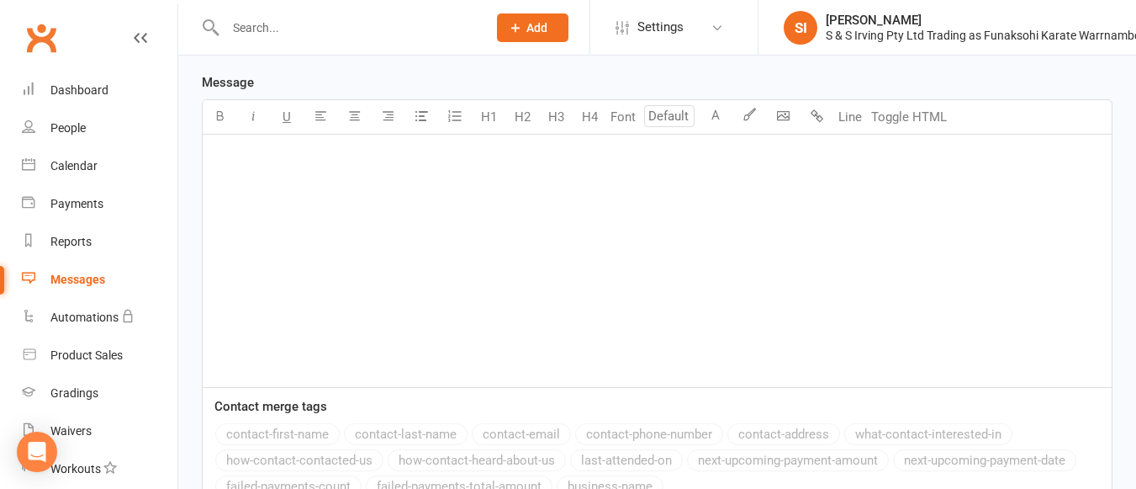
scroll to position [604, 0]
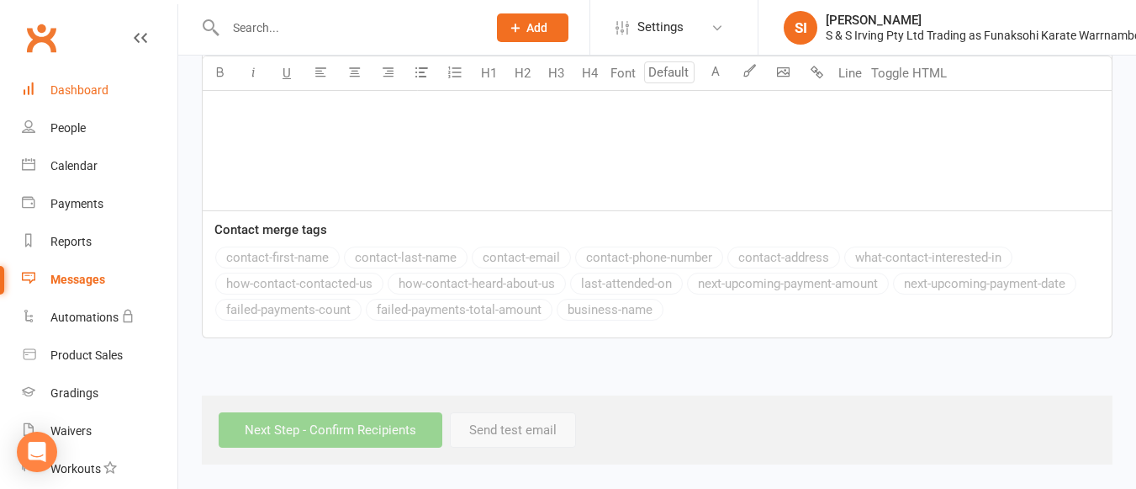
click at [82, 88] on div "Dashboard" at bounding box center [79, 89] width 58 height 13
